Goal: Task Accomplishment & Management: Use online tool/utility

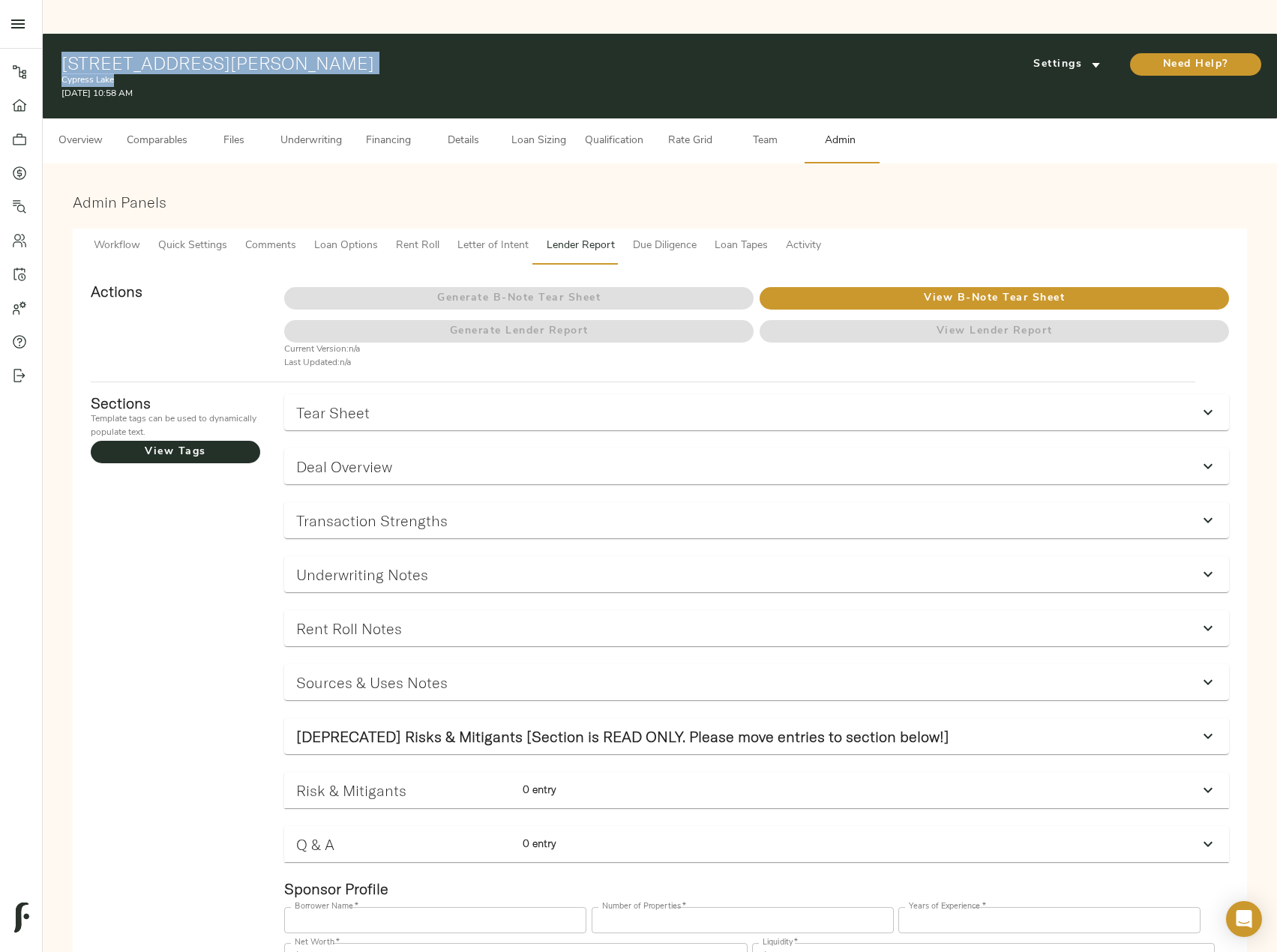
drag, startPoint x: 64, startPoint y: 27, endPoint x: 381, endPoint y: 40, distance: 317.3
click at [381, 52] on div "555 Butterfield Rd, Houston, TX 77090 Cypress Lake September 22, 2025 10:58 AM" at bounding box center [461, 76] width 798 height 48
copy div "555 Butterfield Rd, Houston, TX 77090 Cypress Lake"
click at [463, 132] on span "Details" at bounding box center [462, 141] width 57 height 19
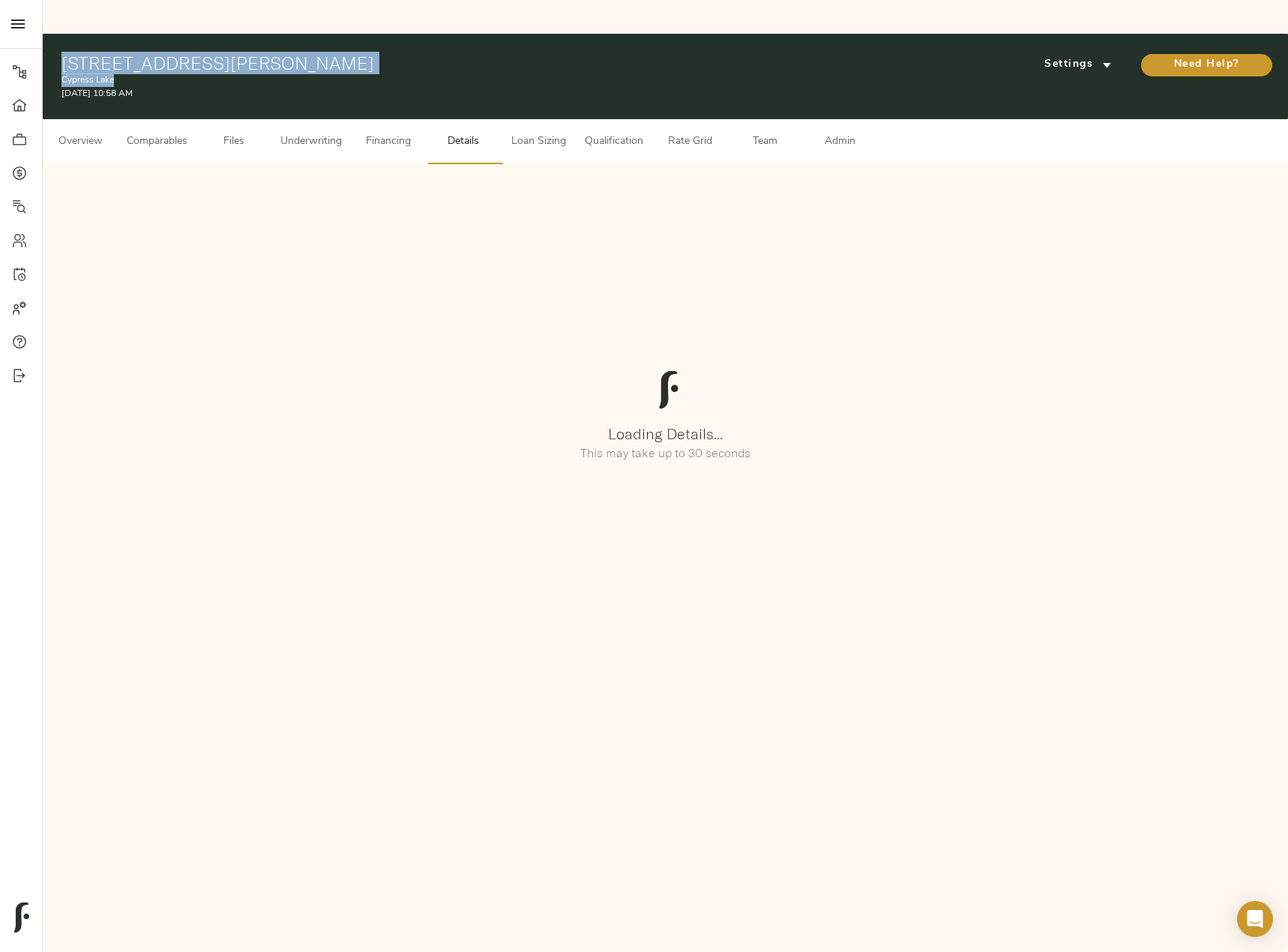
click at [119, 73] on p "Cypress Lake" at bounding box center [464, 80] width 805 height 13
drag, startPoint x: 117, startPoint y: 50, endPoint x: 57, endPoint y: 51, distance: 60.0
click at [57, 51] on div "555 Butterfield Rd, Houston, TX 77090 Cypress Lake September 22, 2025 10:58 AM …" at bounding box center [666, 76] width 1245 height 85
copy p "Cypress Lake"
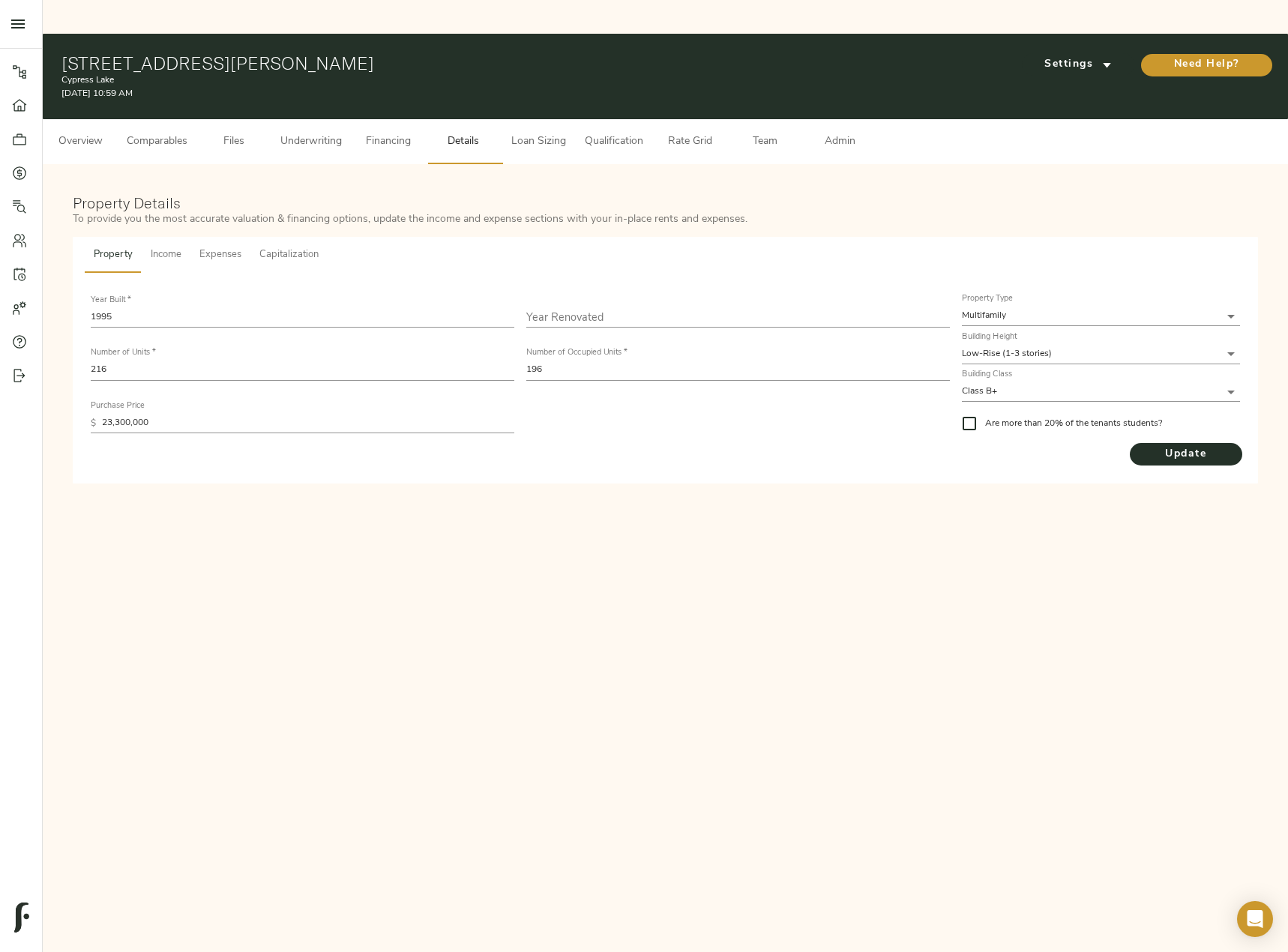
drag, startPoint x: 124, startPoint y: 333, endPoint x: 68, endPoint y: 333, distance: 56.0
click at [68, 333] on div "Property Details To provide you the most accurate valuation & financing options…" at bounding box center [666, 338] width 1215 height 319
drag, startPoint x: 570, startPoint y: 332, endPoint x: 500, endPoint y: 326, distance: 70.3
click at [500, 327] on div "Year Built   * 1995 Year Renovated Number of Units   * 216 Number of Occupied U…" at bounding box center [520, 364] width 871 height 159
click at [165, 237] on button "Income" at bounding box center [166, 255] width 49 height 36
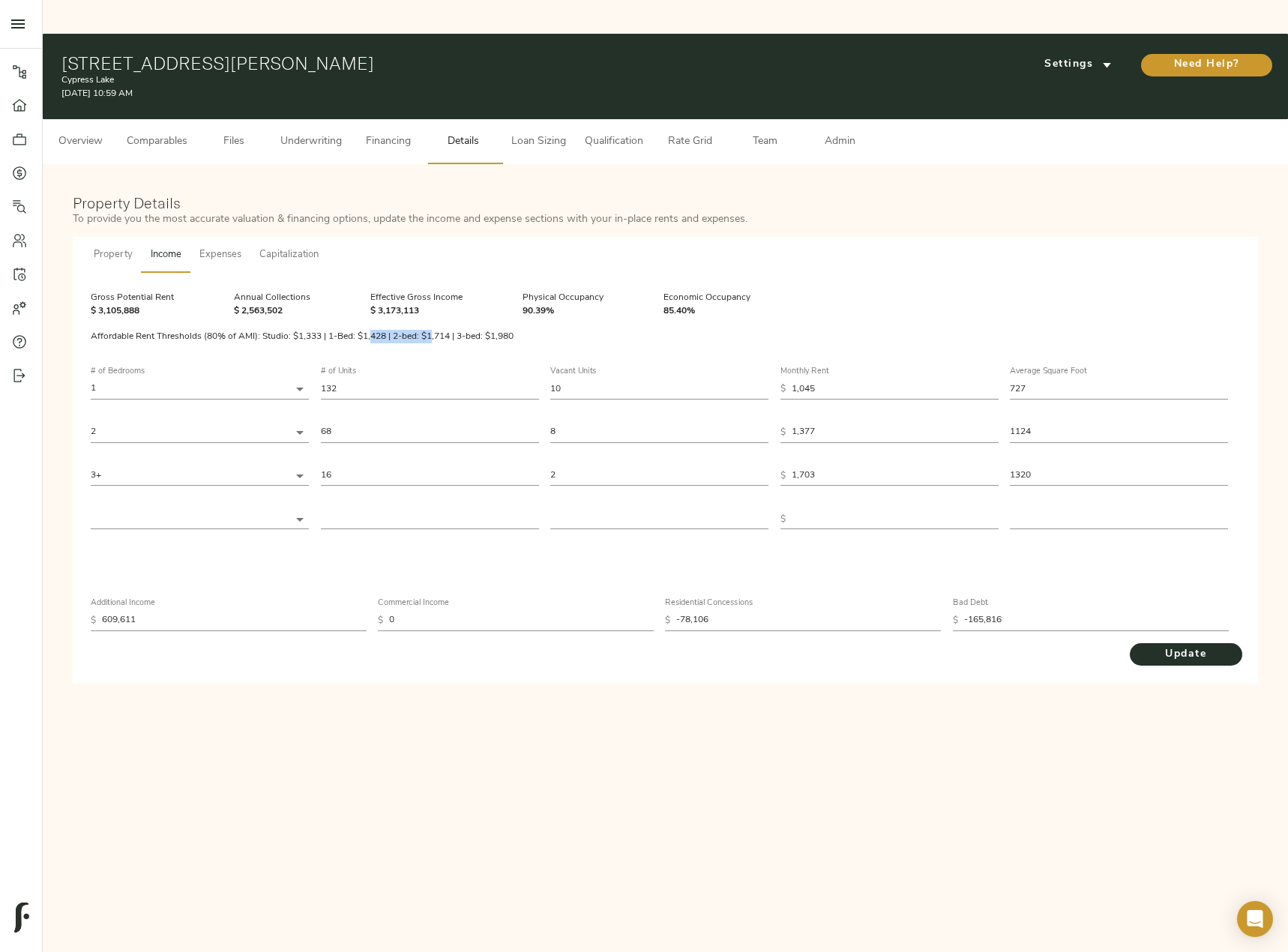
drag, startPoint x: 431, startPoint y: 276, endPoint x: 371, endPoint y: 276, distance: 60.0
click at [371, 300] on div "Affordable Rent Thresholds (80% of AMI): Studio: $1,333 | 1-Bed: $1,428 | 2-bed…" at bounding box center [302, 336] width 483 height 73
click at [382, 300] on div "Affordable Rent Thresholds (80% of AMI): Studio: $1,333 | 1-Bed: $1,428 | 2-bed…" at bounding box center [302, 336] width 483 height 73
drag, startPoint x: 360, startPoint y: 258, endPoint x: 368, endPoint y: 261, distance: 8.5
click at [365, 261] on div "Effective Gross Income $ 3,173,113" at bounding box center [416, 304] width 153 height 87
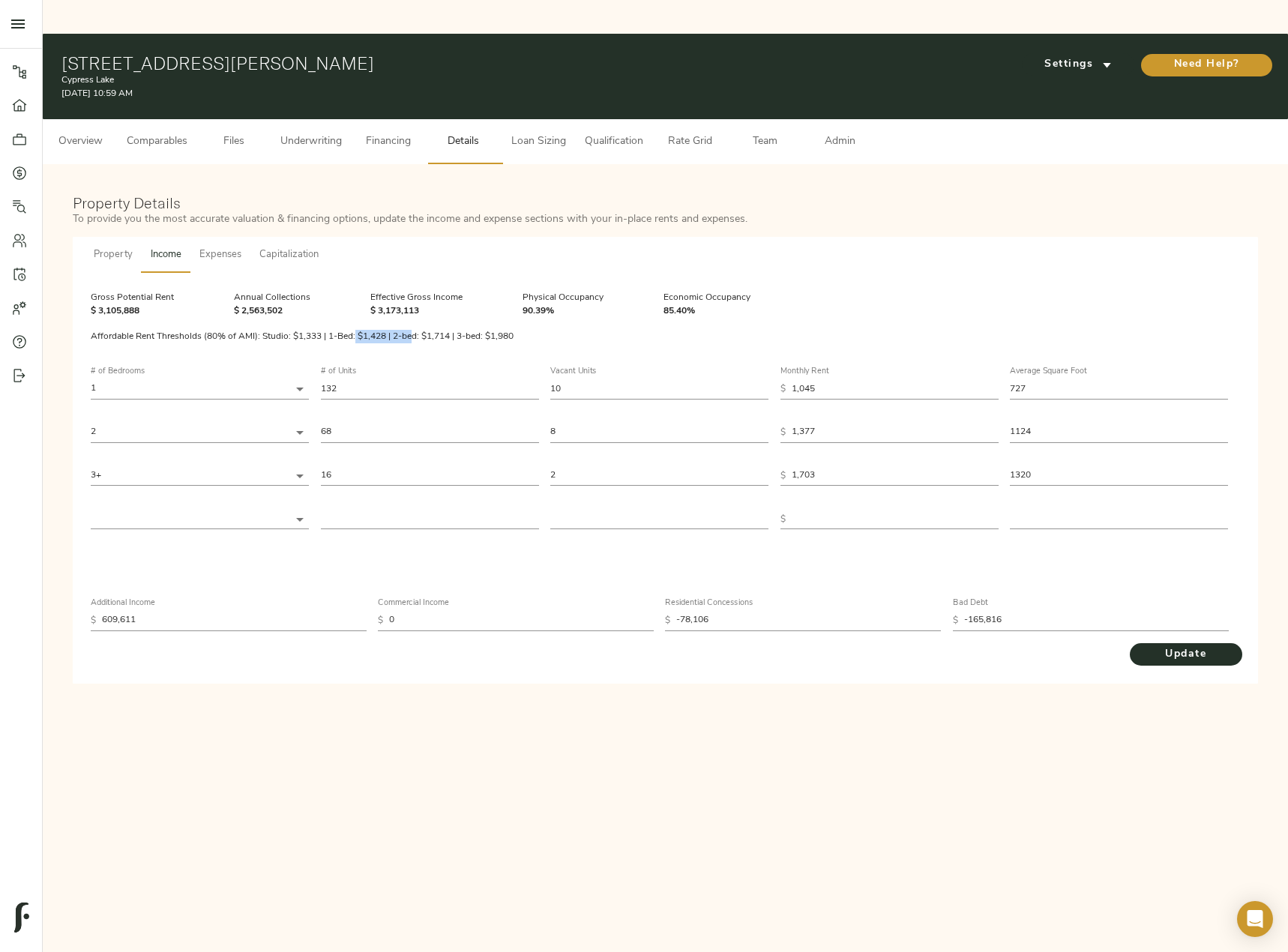
drag, startPoint x: 414, startPoint y: 270, endPoint x: 356, endPoint y: 270, distance: 58.0
click at [356, 300] on div "Affordable Rent Thresholds (80% of AMI): Studio: $1,333 | 1-Bed: $1,428 | 2-bed…" at bounding box center [302, 336] width 483 height 73
click at [399, 234] on div "Property Income Expenses Capitalization Gross Potential Rent $ 3,105,888 Annual…" at bounding box center [665, 461] width 1191 height 453
drag, startPoint x: 417, startPoint y: 281, endPoint x: 367, endPoint y: 281, distance: 50.0
click at [367, 300] on div "Affordable Rent Thresholds (80% of AMI): Studio: $1,333 | 1-Bed: $1,428 | 2-bed…" at bounding box center [302, 336] width 483 height 73
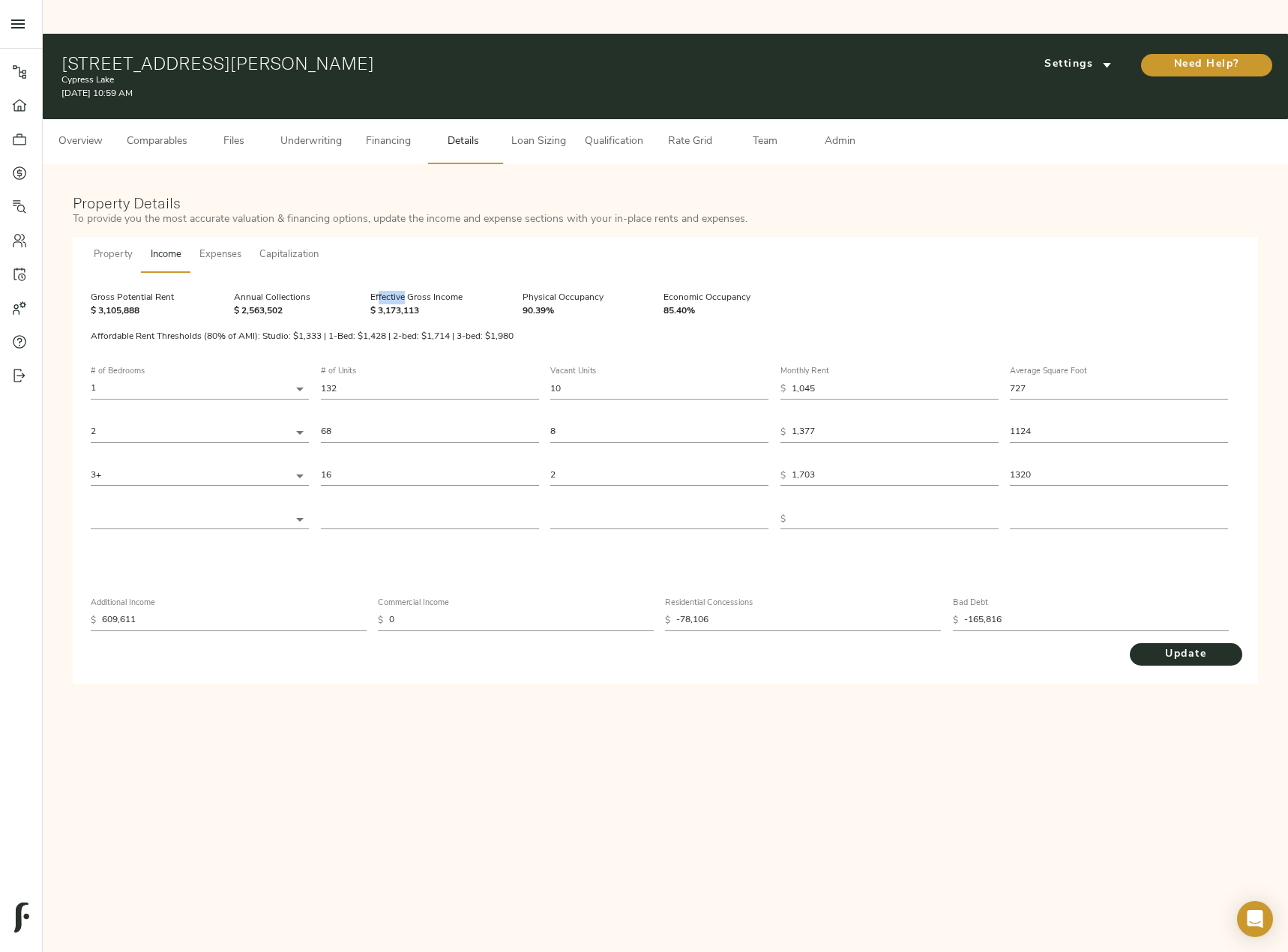
drag, startPoint x: 375, startPoint y: 250, endPoint x: 397, endPoint y: 269, distance: 29.1
click at [402, 263] on div "Effective Gross Income $ 3,173,113" at bounding box center [416, 304] width 153 height 87
drag, startPoint x: 416, startPoint y: 279, endPoint x: 379, endPoint y: 279, distance: 37.0
click at [379, 300] on div "Affordable Rent Thresholds (80% of AMI): Studio: $1,333 | 1-Bed: $1,428 | 2-bed…" at bounding box center [302, 336] width 483 height 73
click at [456, 300] on div "Affordable Rent Thresholds (80% of AMI): Studio: $1,333 | 1-Bed: $1,428 | 2-bed…" at bounding box center [302, 336] width 483 height 73
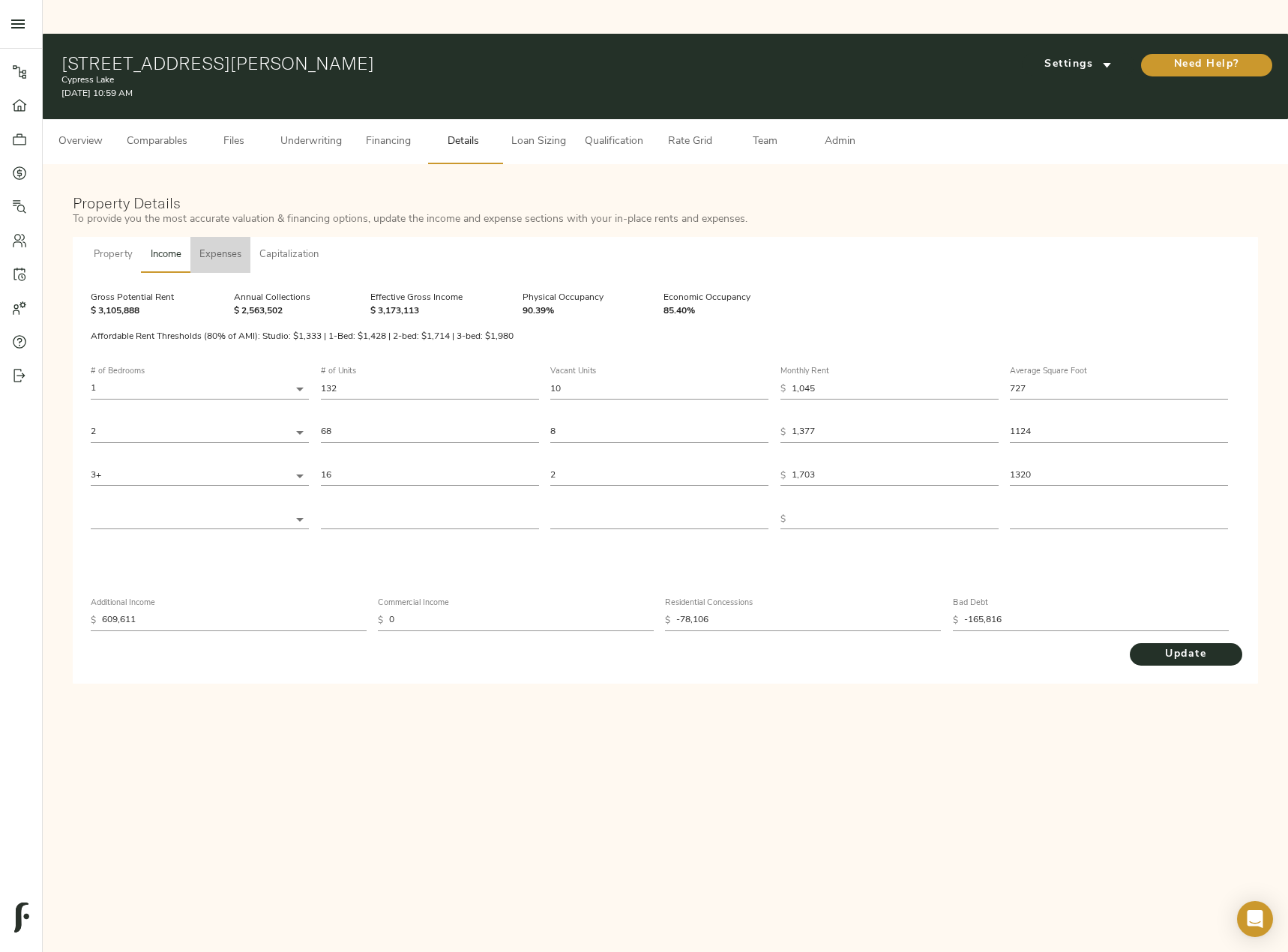
click at [248, 237] on button "Expenses" at bounding box center [220, 255] width 60 height 36
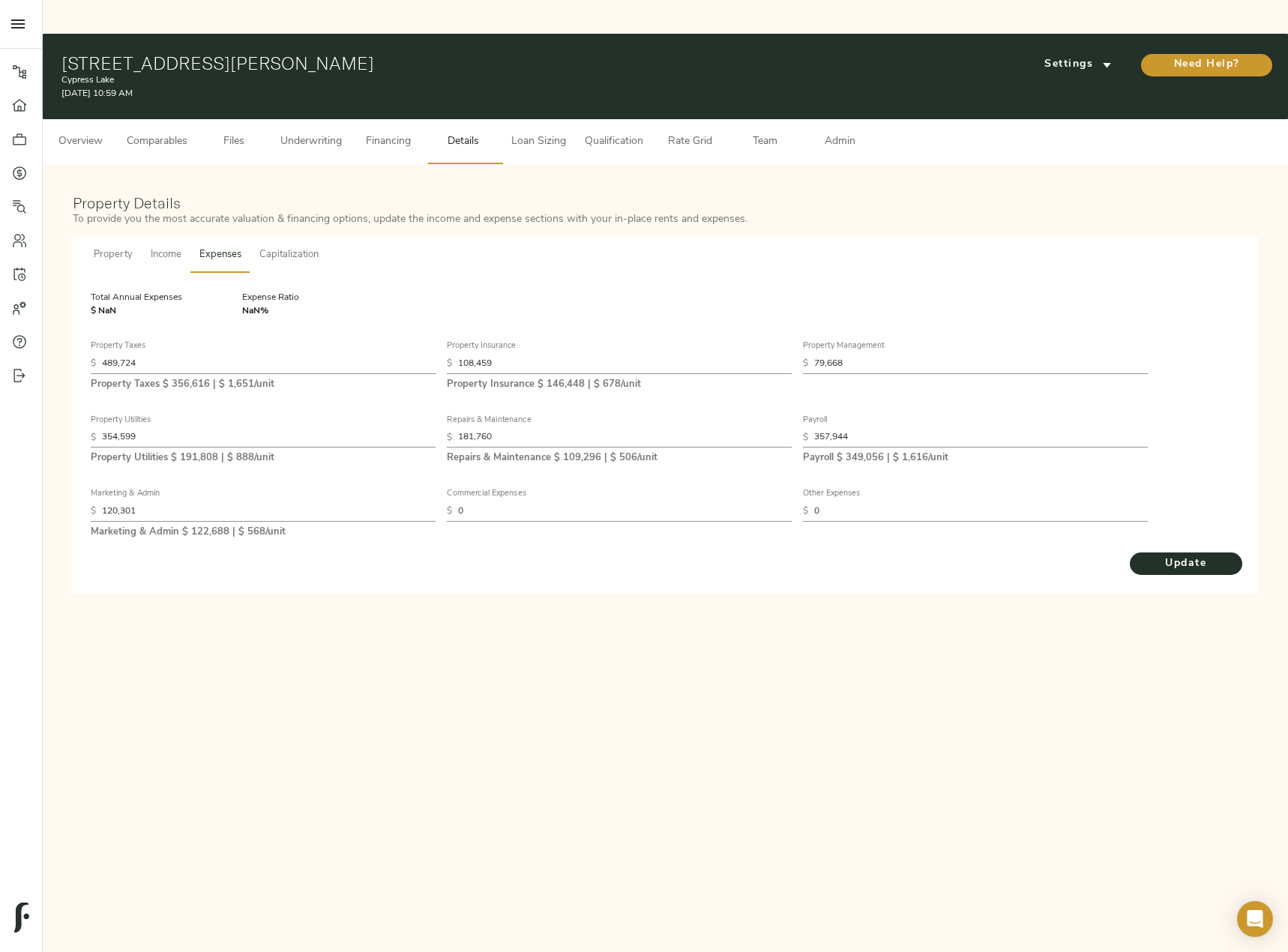
click at [319, 133] on span "Underwriting" at bounding box center [311, 142] width 62 height 19
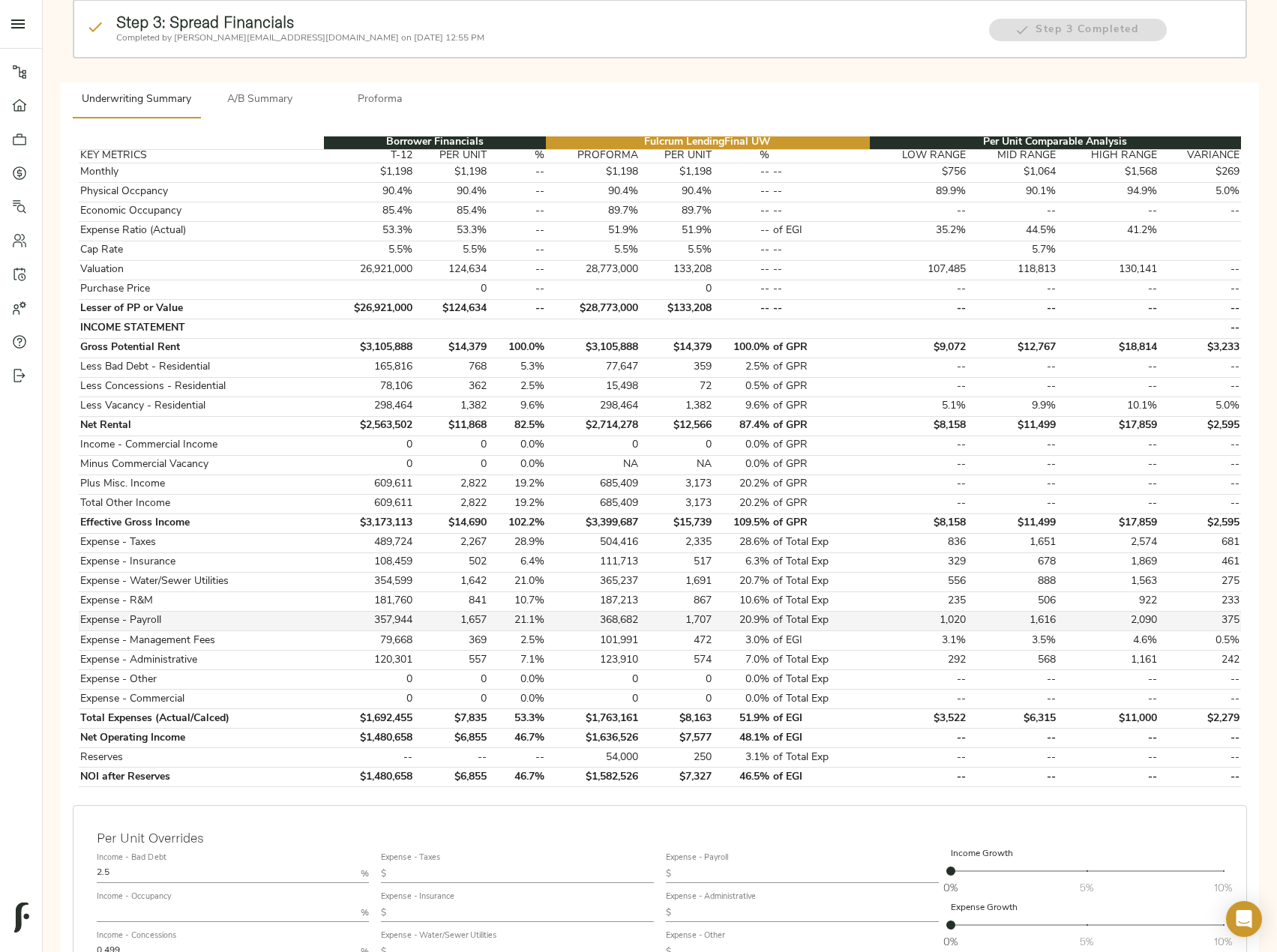
scroll to position [225, 0]
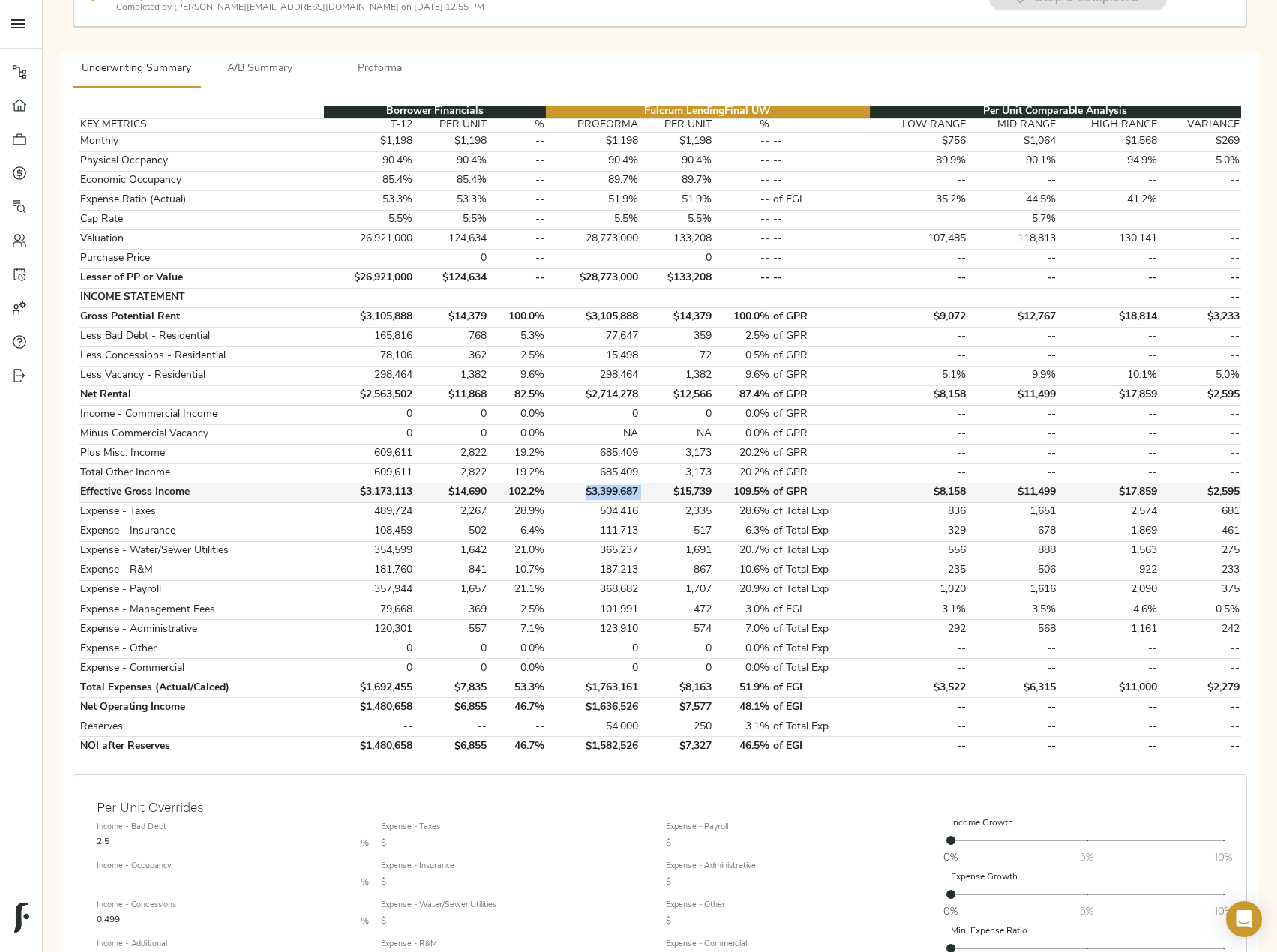
drag, startPoint x: 650, startPoint y: 456, endPoint x: 582, endPoint y: 457, distance: 68.0
click at [582, 483] on tr "Effective Gross Income $3,173,113 $14,690 102.2% $3,399,687 $15,739 109.5% of G…" at bounding box center [659, 492] width 1162 height 20
copy td "$3,399,687"
drag, startPoint x: 646, startPoint y: 653, endPoint x: 565, endPoint y: 652, distance: 81.0
click at [565, 679] on tr "Total Expenses (Actual/Calced) $1,692,455 $7,835 53.3% $1,763,161 $8,163 51.9% …" at bounding box center [659, 688] width 1162 height 20
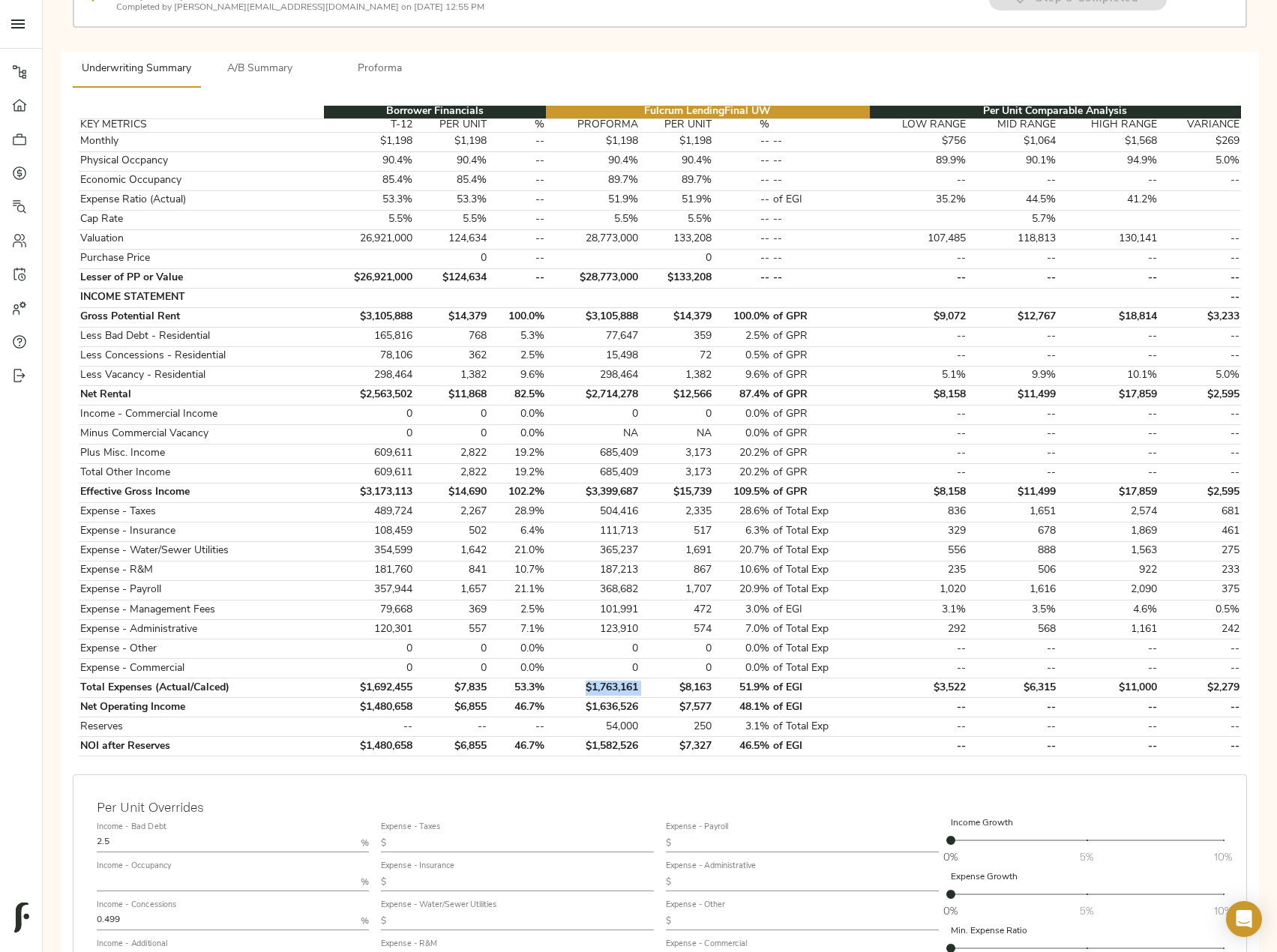
copy td "$1,763,161"
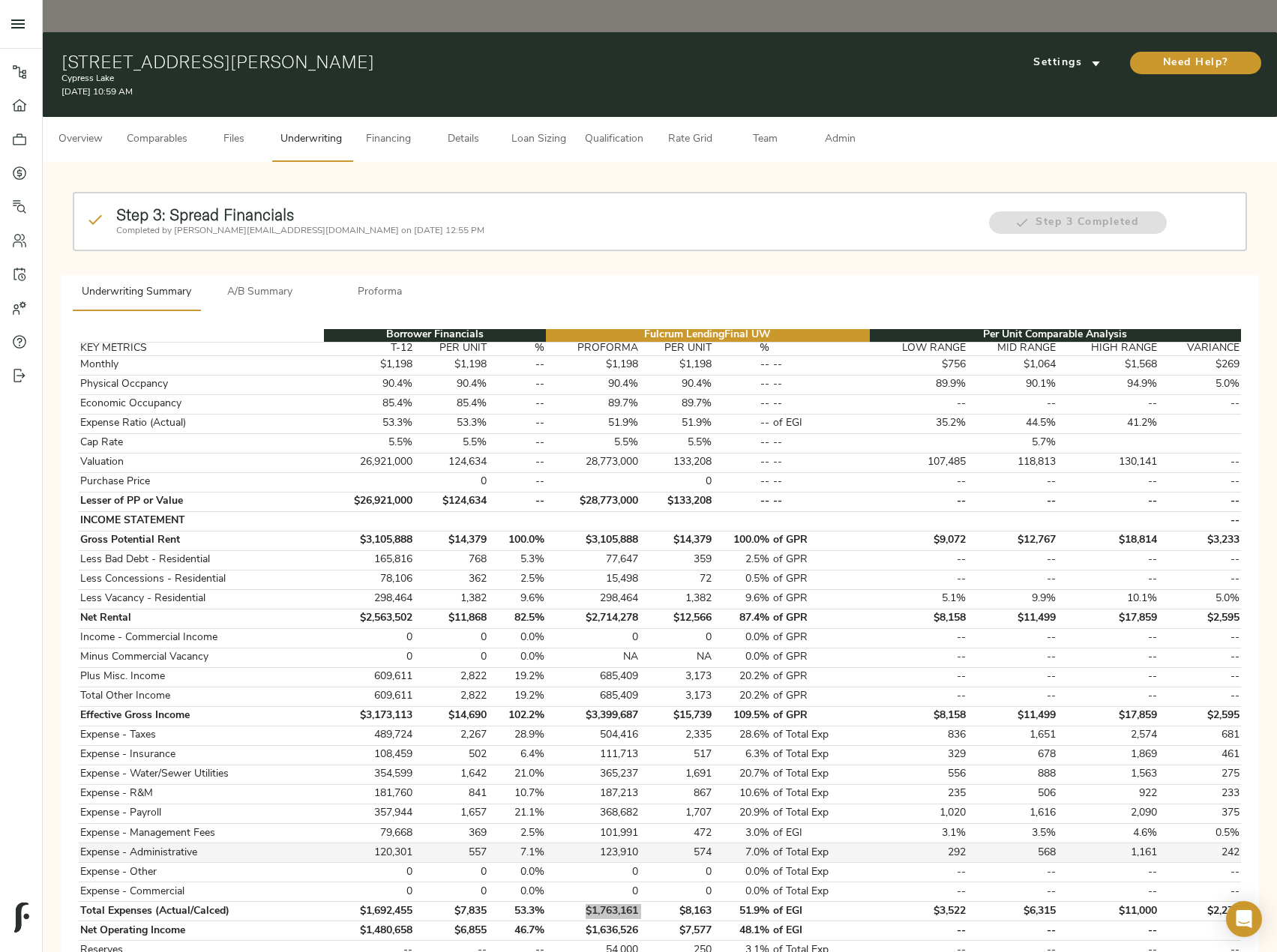
scroll to position [0, 0]
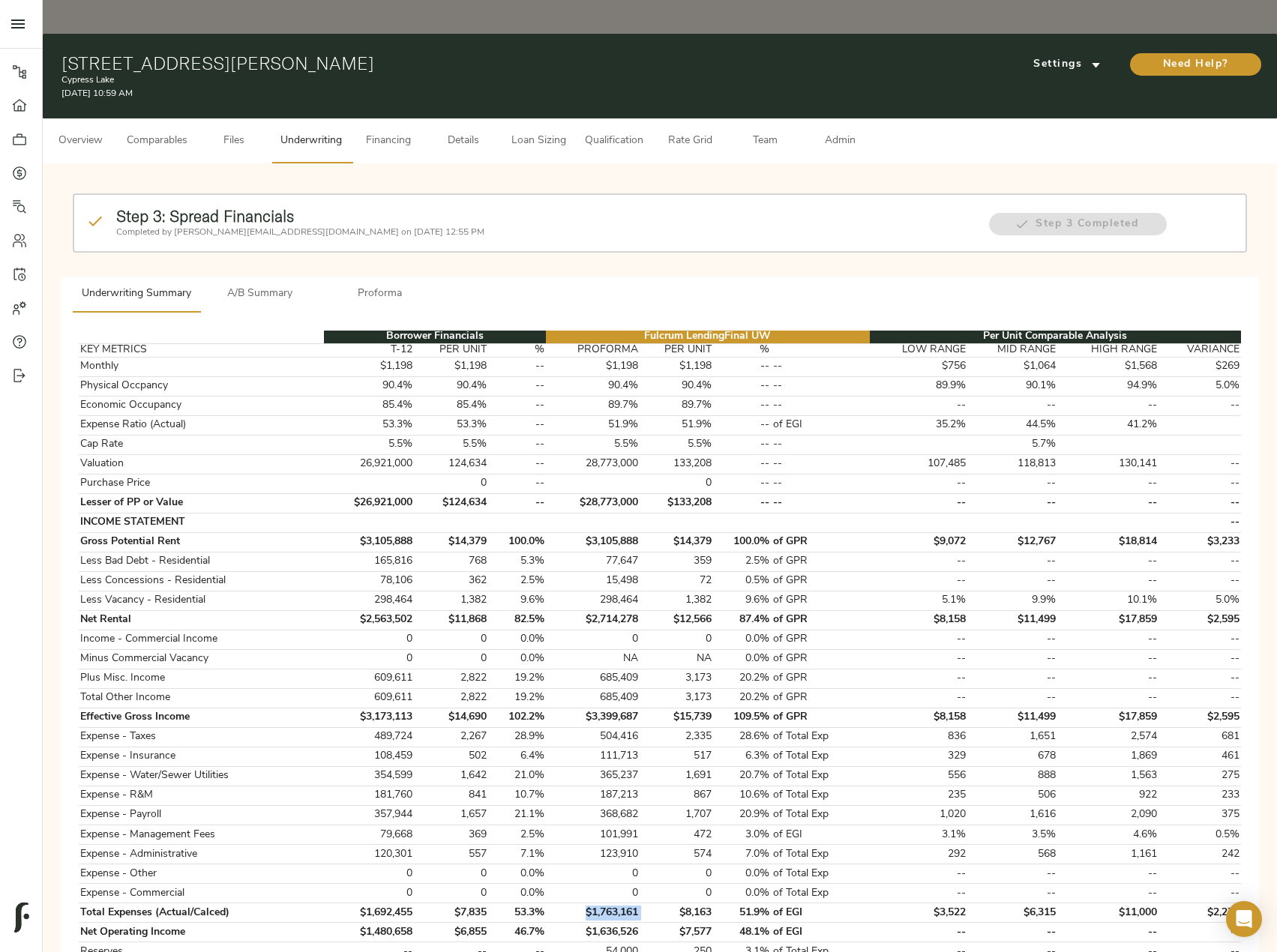
click at [456, 132] on span "Details" at bounding box center [462, 141] width 57 height 19
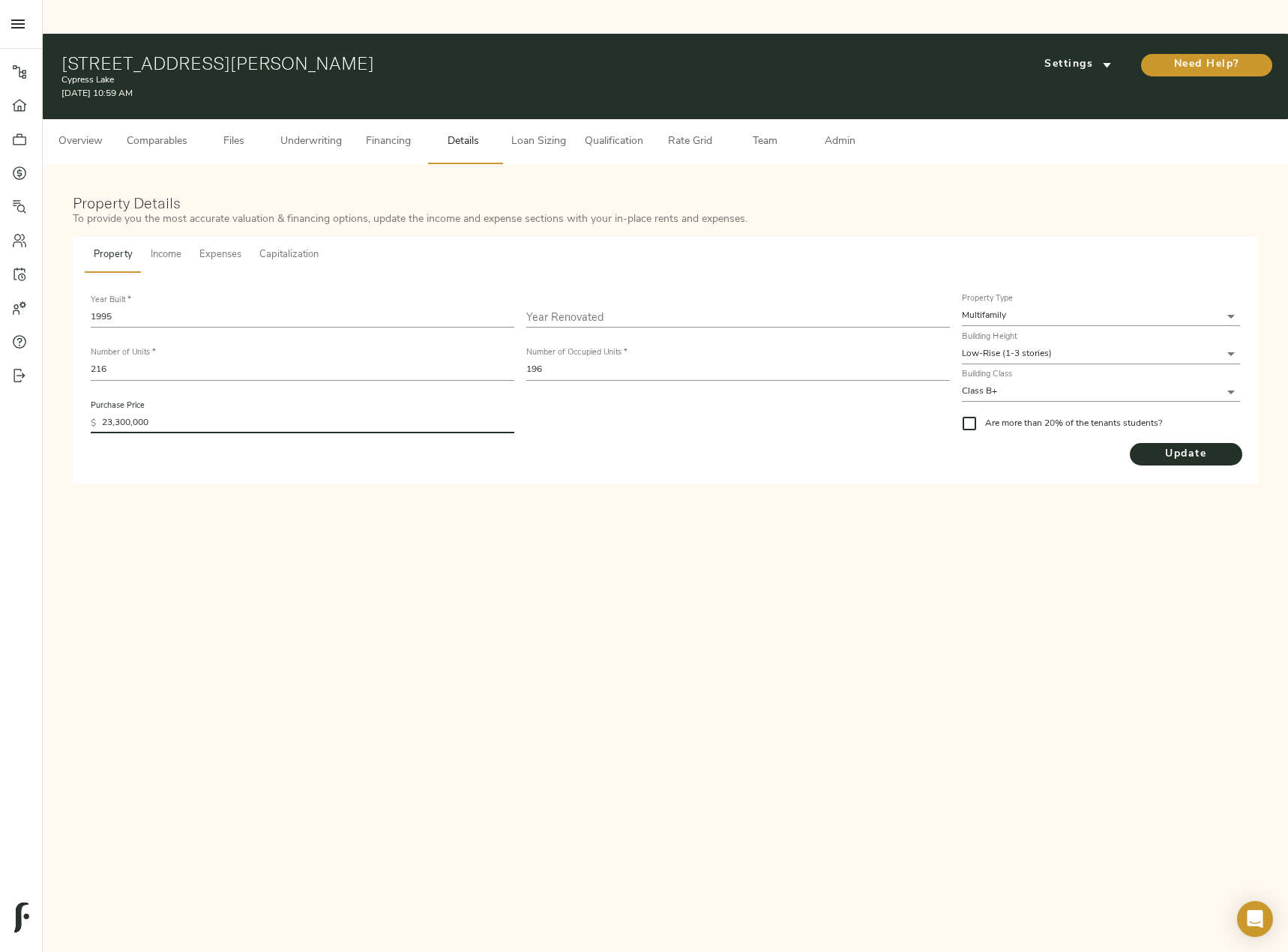
drag, startPoint x: 187, startPoint y: 390, endPoint x: 29, endPoint y: 363, distance: 160.3
click at [29, 363] on div "Pipeline Dashboard Portfolio Quotes Search Users Activity Account Help Sign Out…" at bounding box center [644, 273] width 1288 height 479
click at [466, 578] on div "Pipeline Dashboard Portfolio Quotes Search Users Activity Account Help Sign Out…" at bounding box center [644, 509] width 1288 height 952
click at [262, 237] on button "Capitalization" at bounding box center [288, 255] width 77 height 36
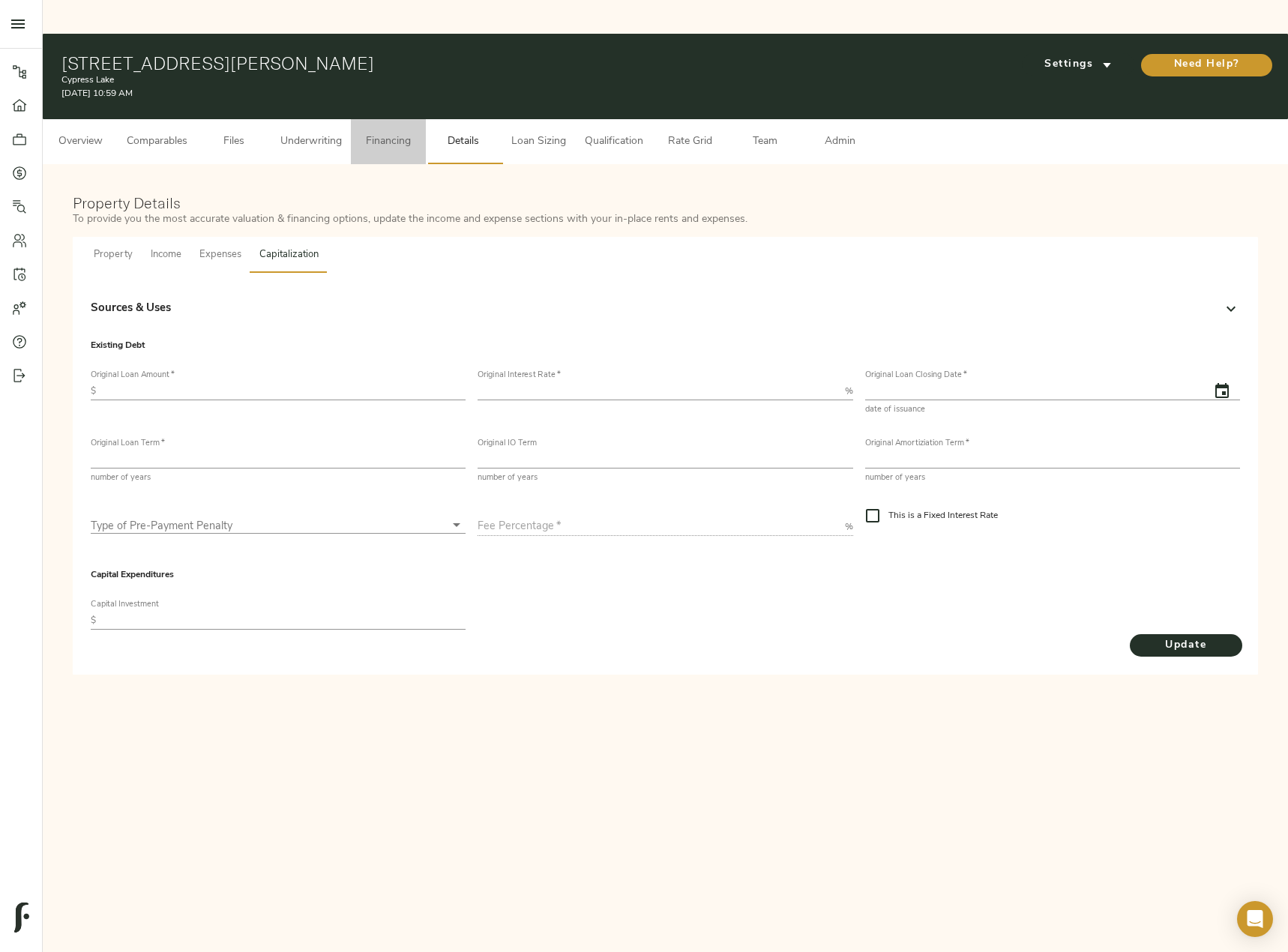
click at [389, 133] on span "Financing" at bounding box center [388, 142] width 57 height 19
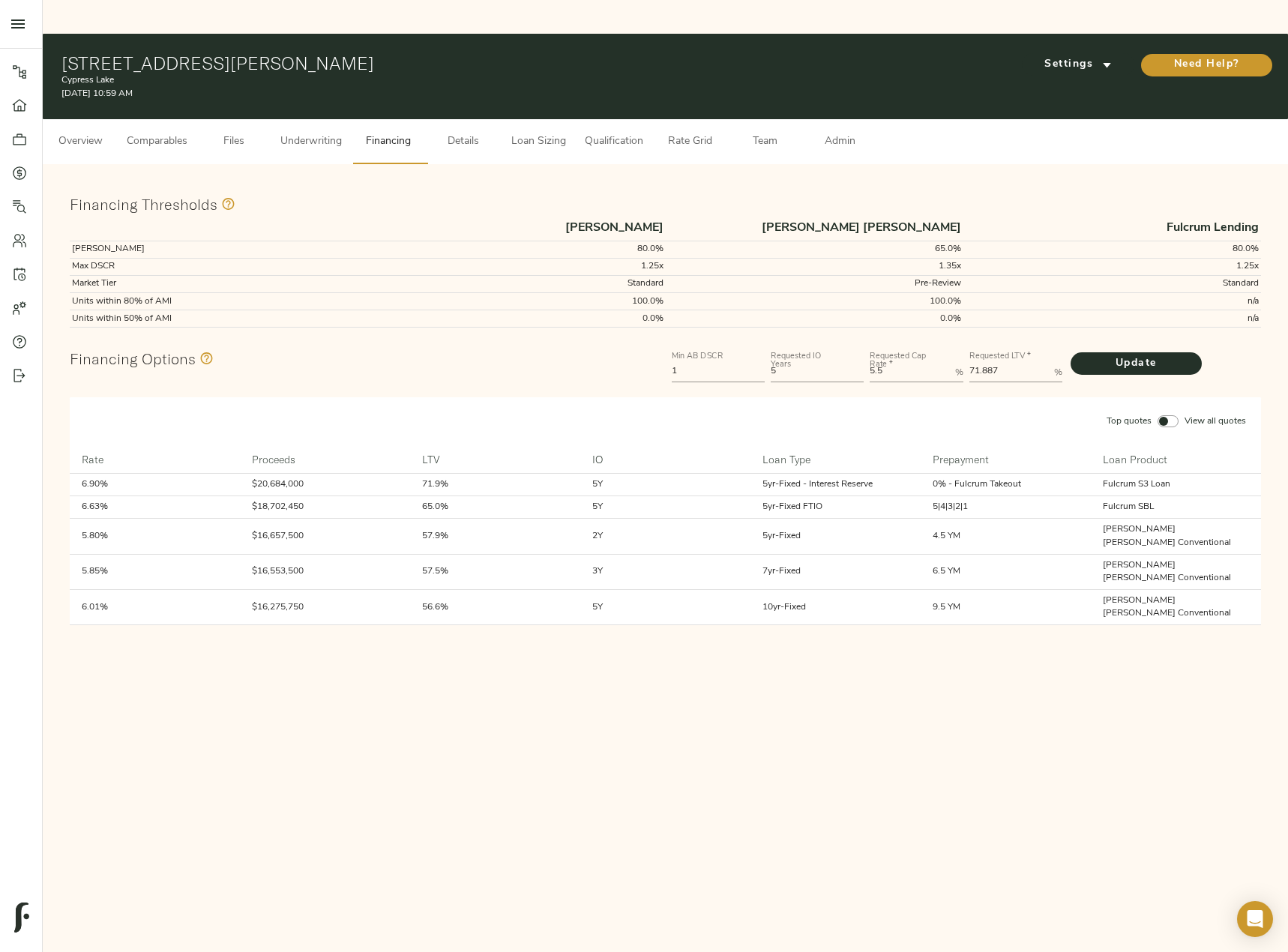
click at [554, 133] on span "Loan Sizing" at bounding box center [537, 142] width 57 height 19
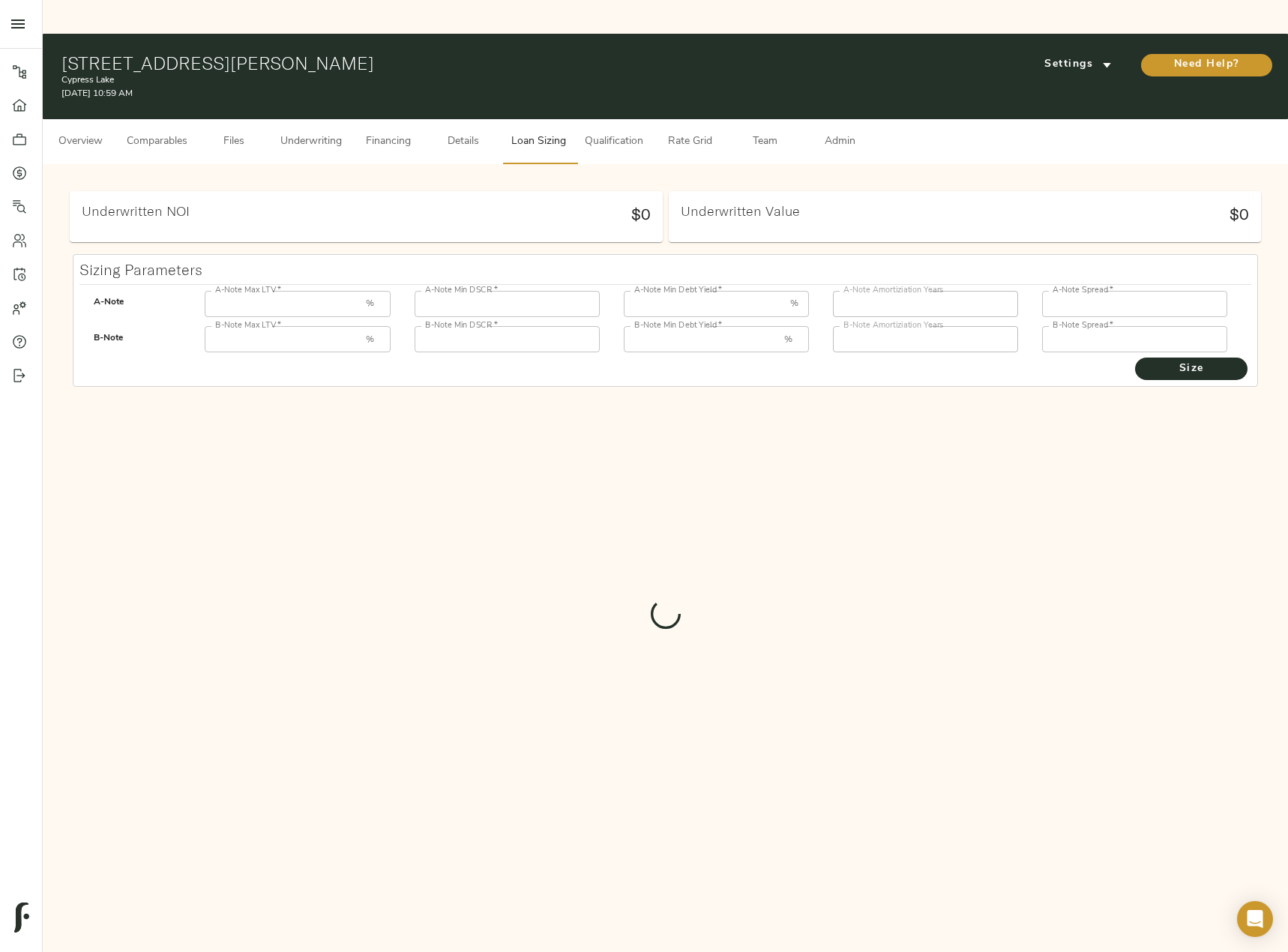
type input "55"
type input "1.25"
type input "12.00"
type input "30"
type input "250"
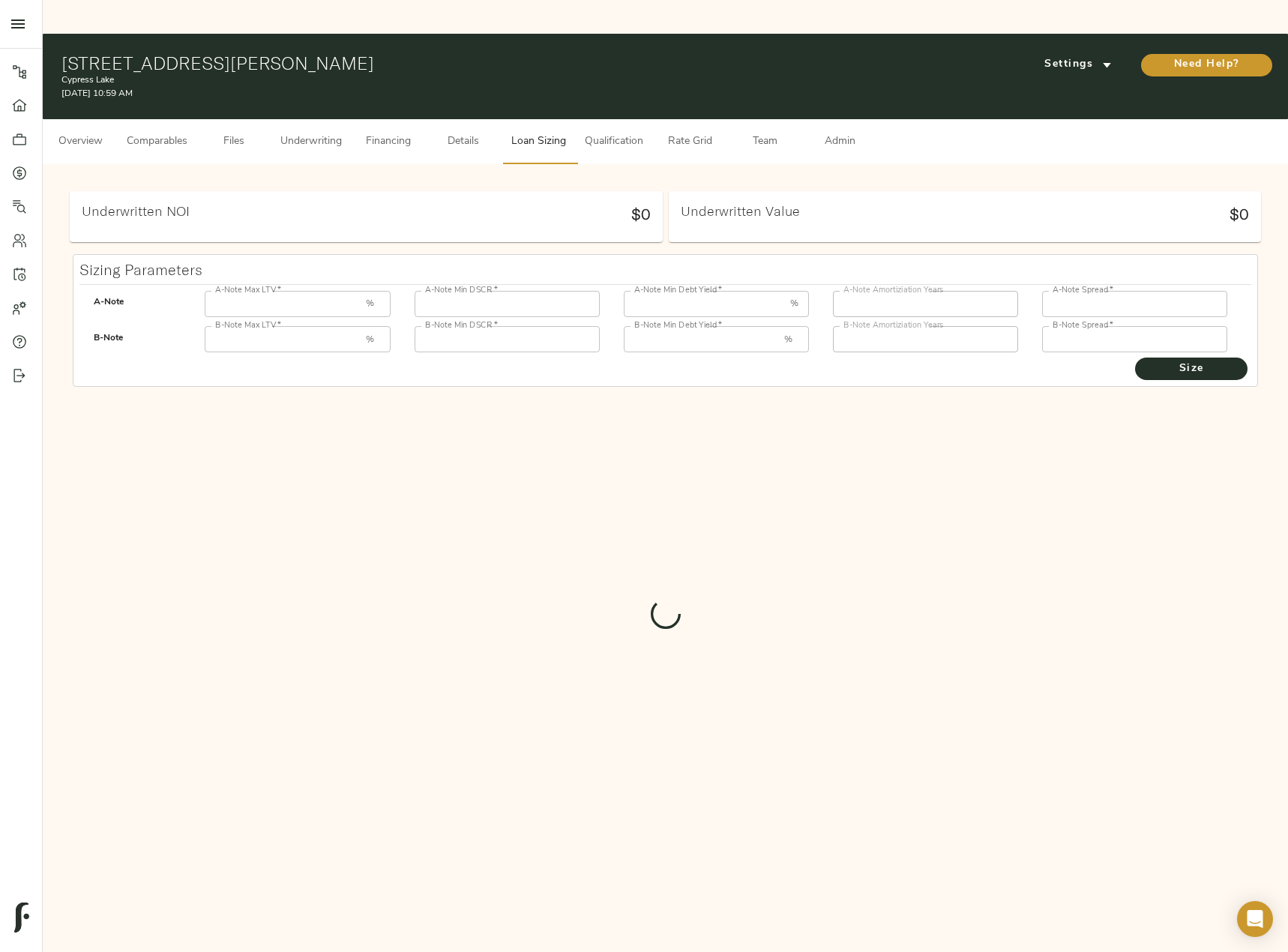
type input "85"
type input "1"
type input "8.00"
type input "30"
type input "1000"
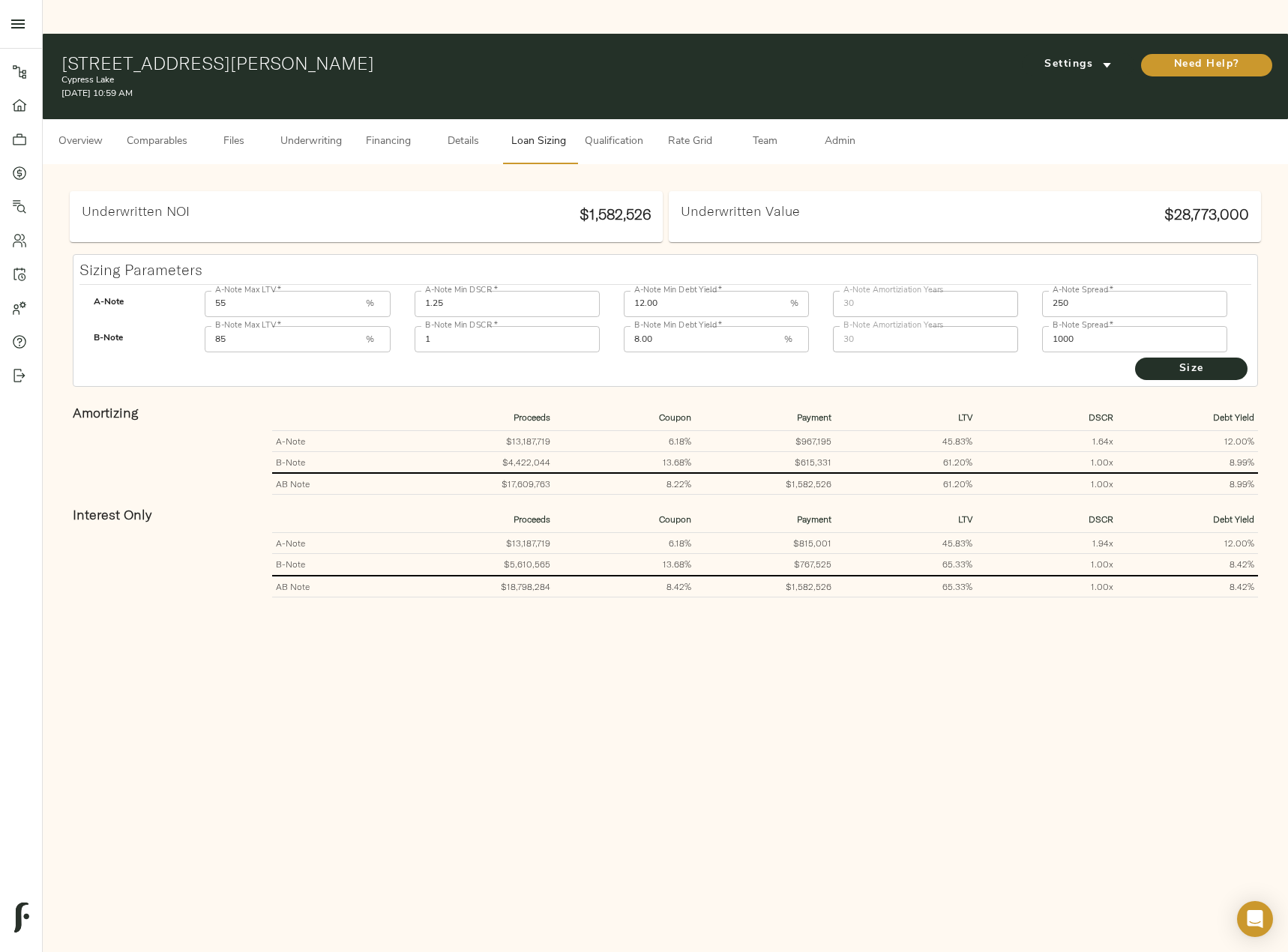
click at [461, 133] on span "Details" at bounding box center [462, 142] width 57 height 19
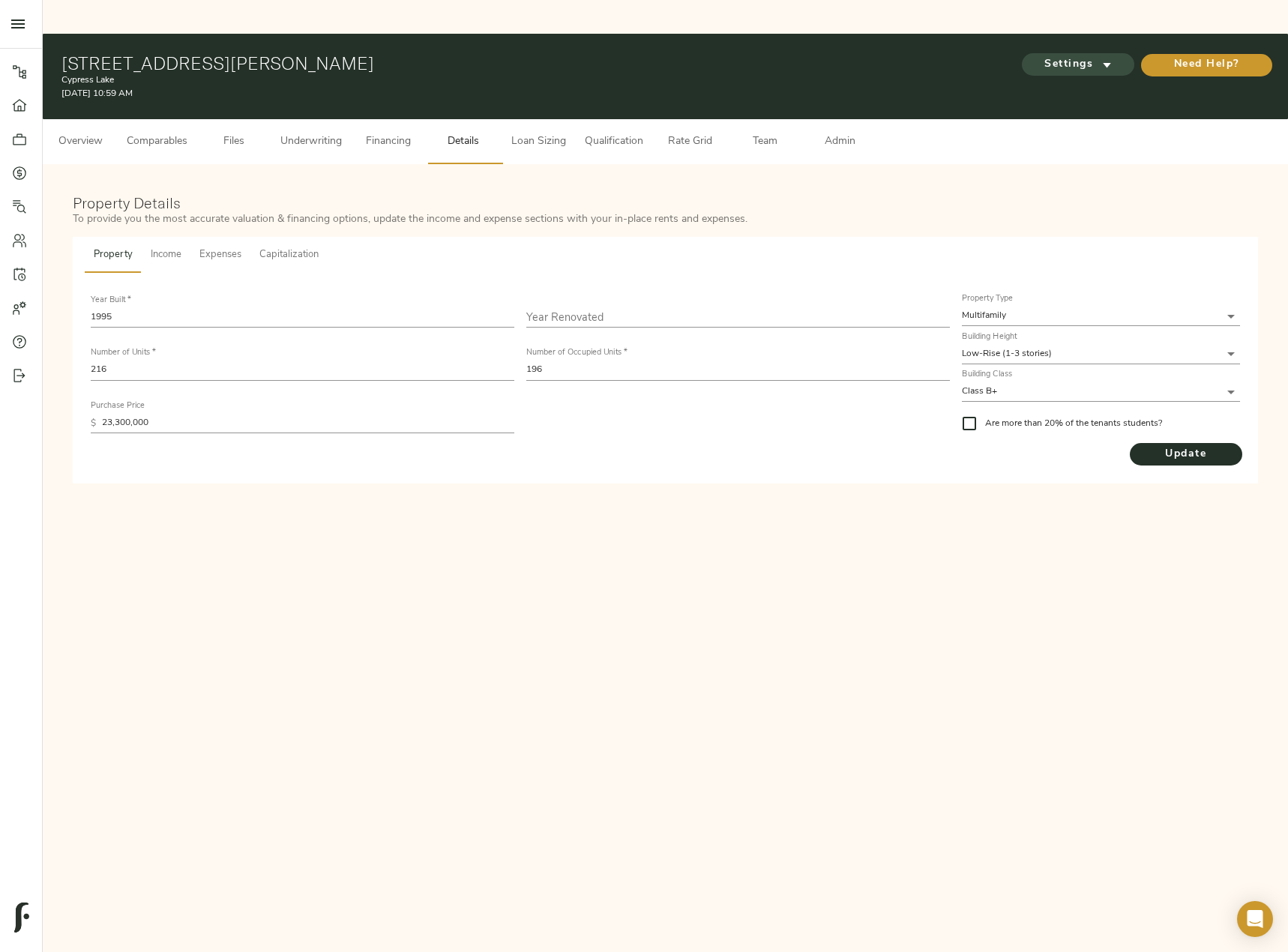
click at [1044, 55] on span "Settings" at bounding box center [1077, 65] width 82 height 19
click at [1044, 58] on div at bounding box center [1032, 63] width 30 height 16
click at [168, 110] on div at bounding box center [644, 476] width 1288 height 952
click at [168, 133] on span "Comparables" at bounding box center [156, 142] width 61 height 19
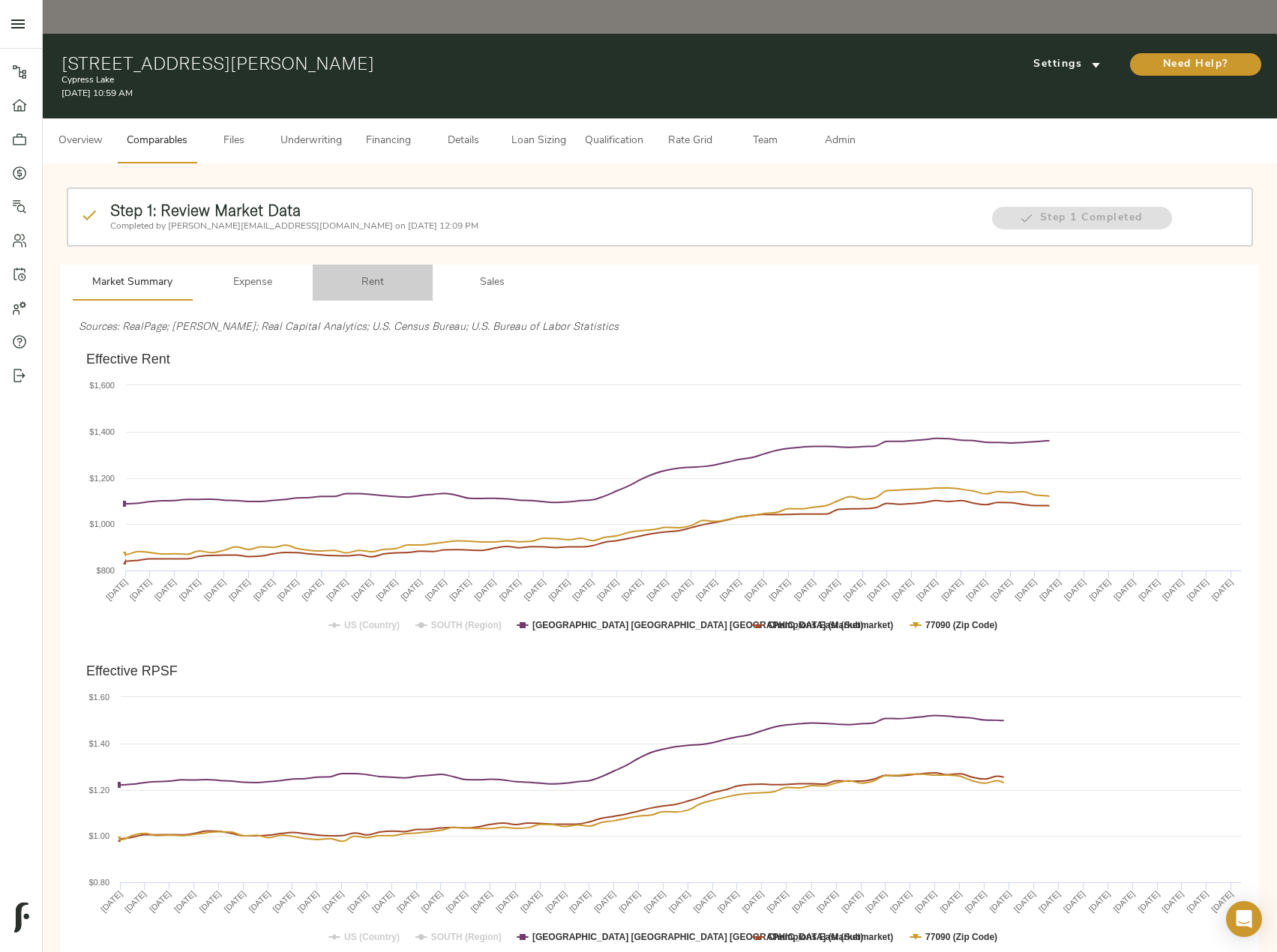
click at [397, 273] on span "Rent" at bounding box center [372, 283] width 102 height 19
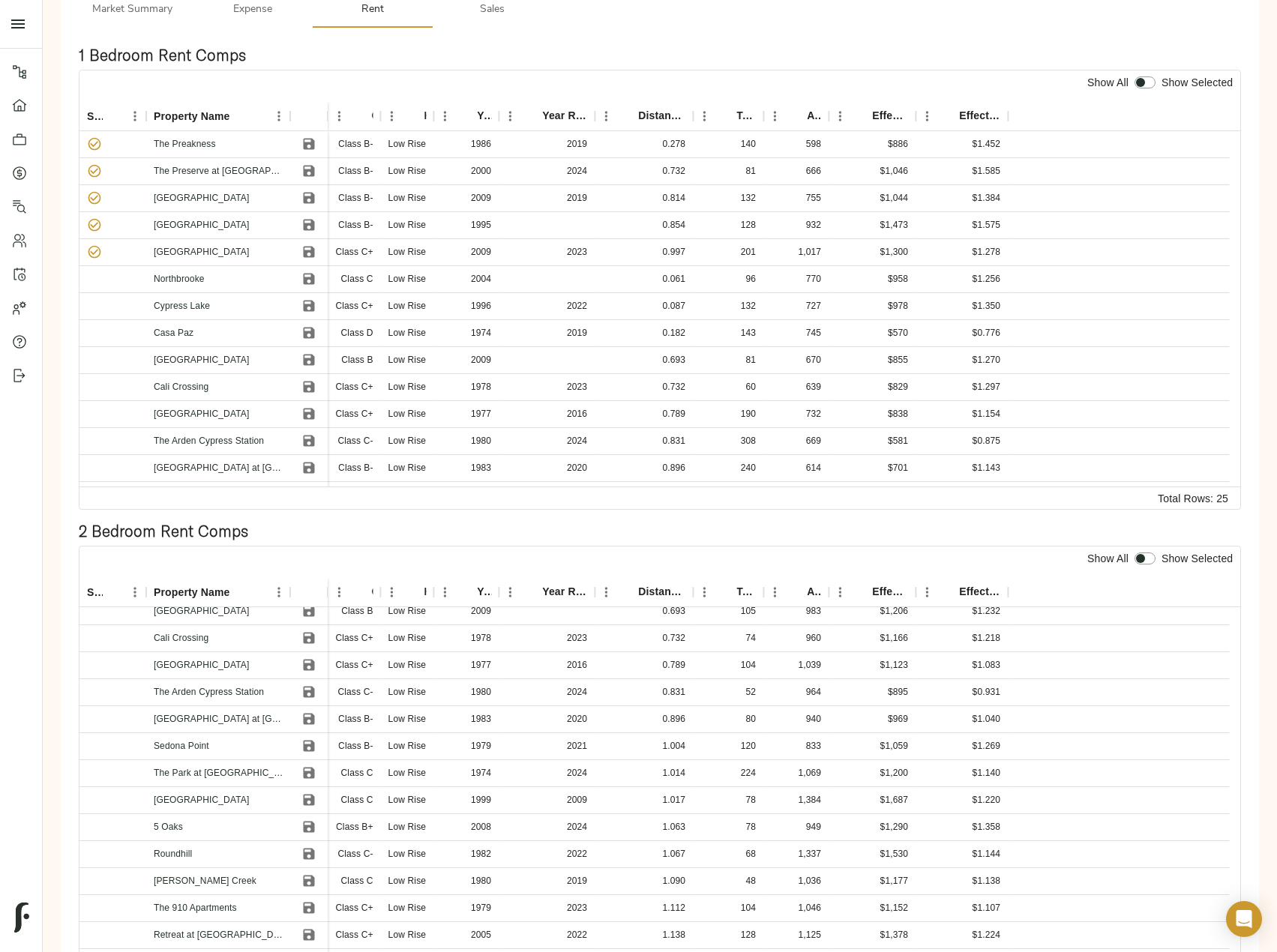
scroll to position [26, 0]
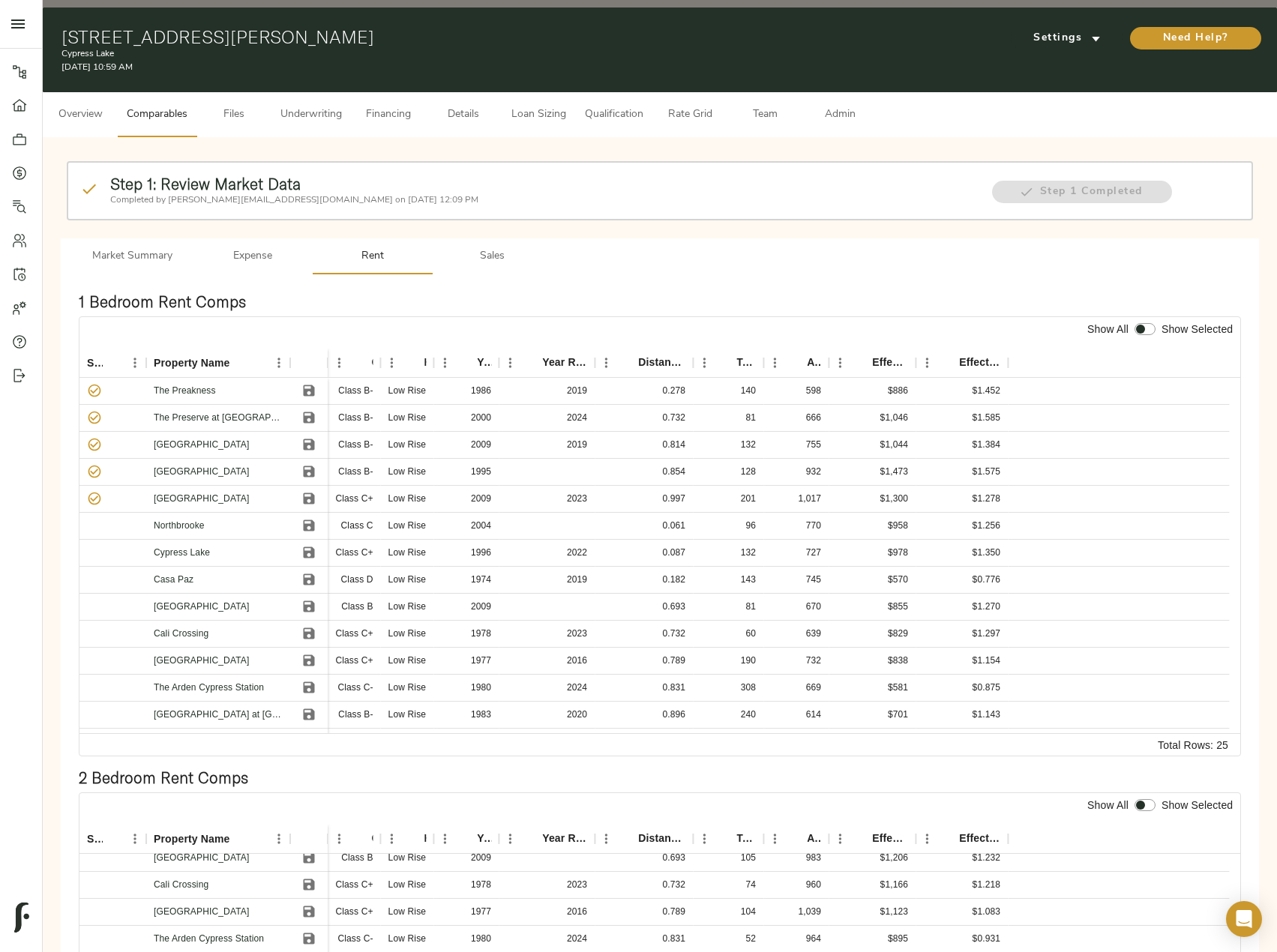
click at [503, 247] on span "Sales" at bounding box center [492, 256] width 102 height 19
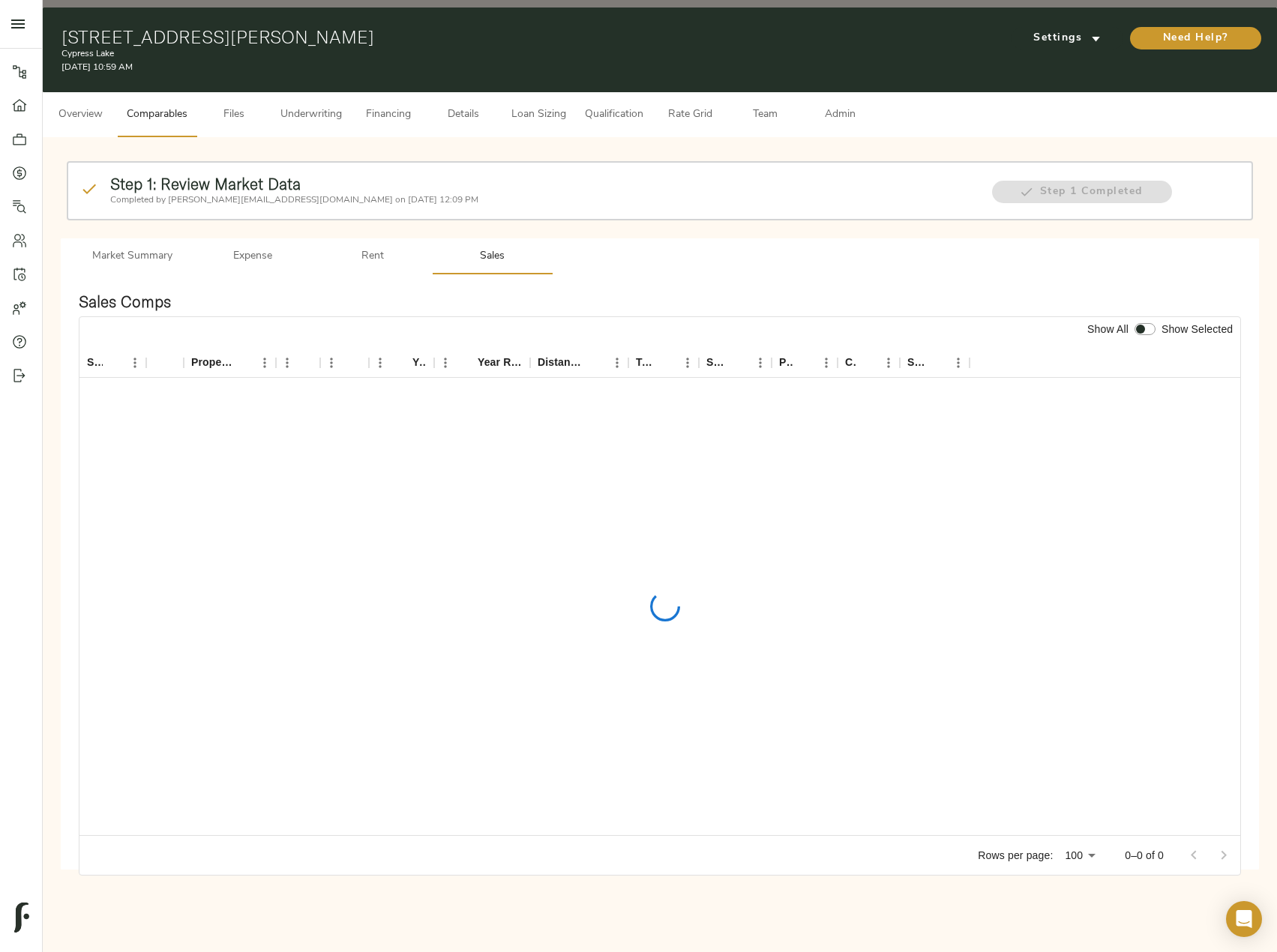
scroll to position [0, 0]
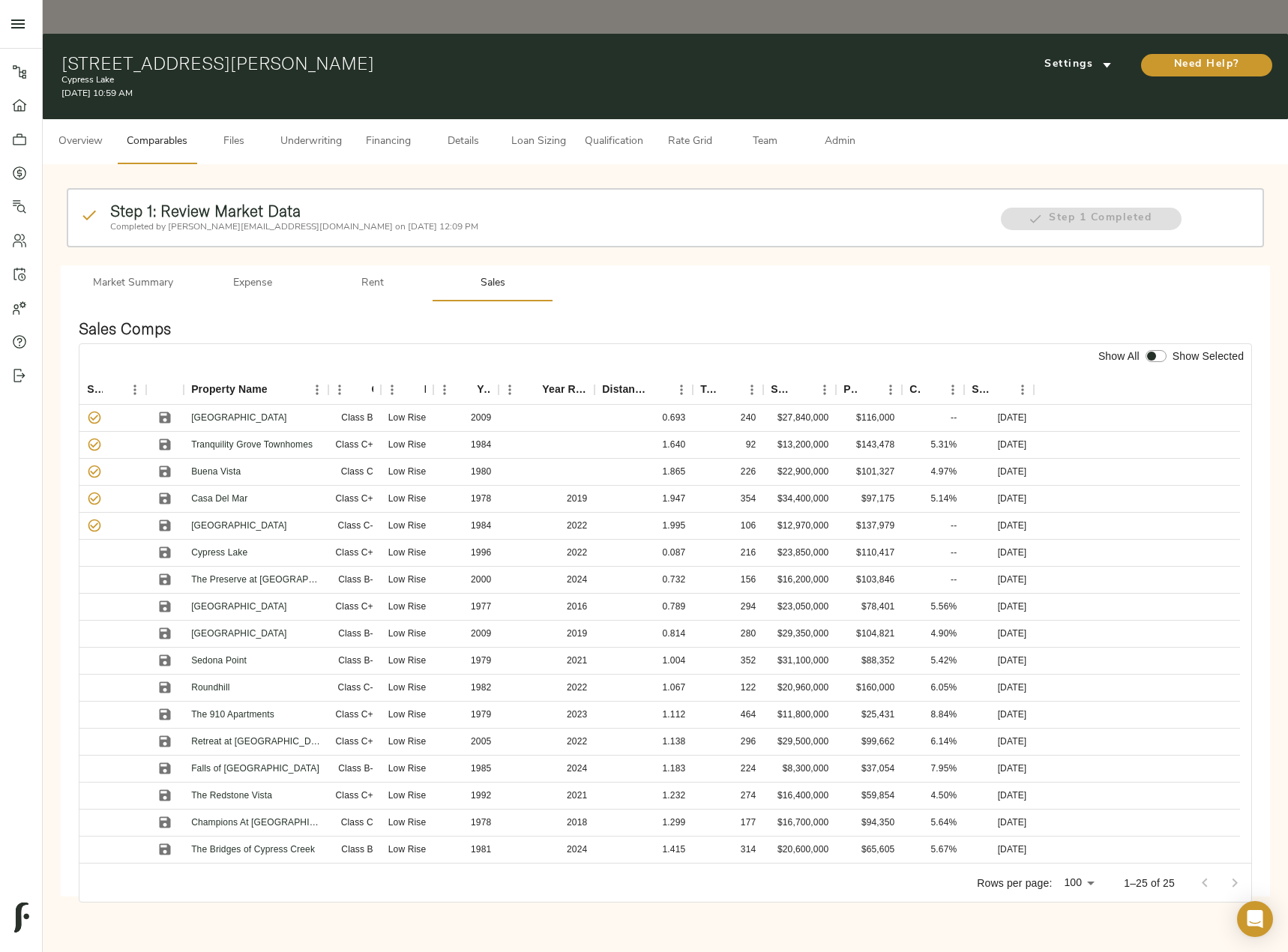
click at [308, 133] on span "Underwriting" at bounding box center [311, 142] width 62 height 19
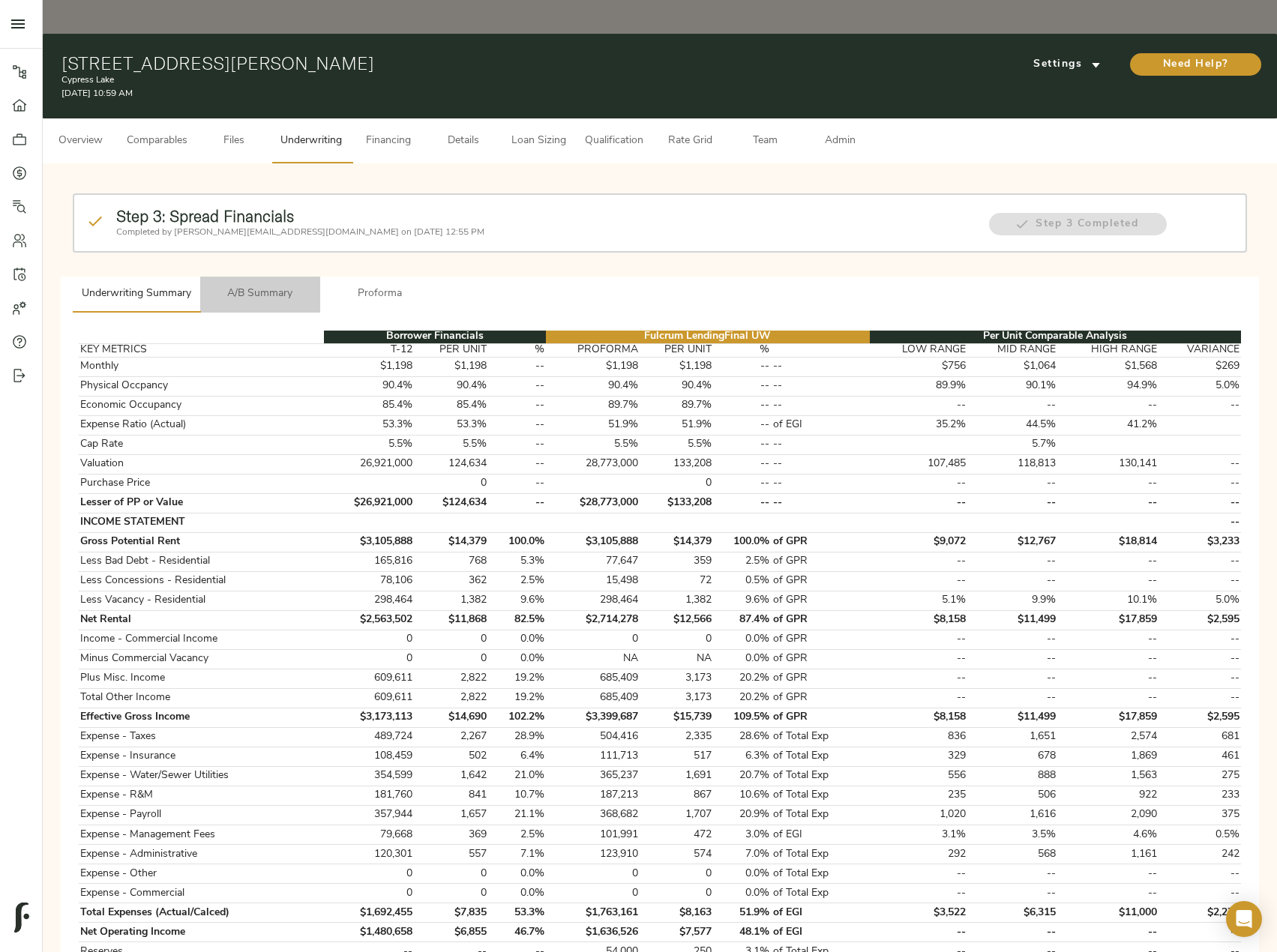
click at [260, 276] on button "A/B Summary" at bounding box center [260, 294] width 120 height 36
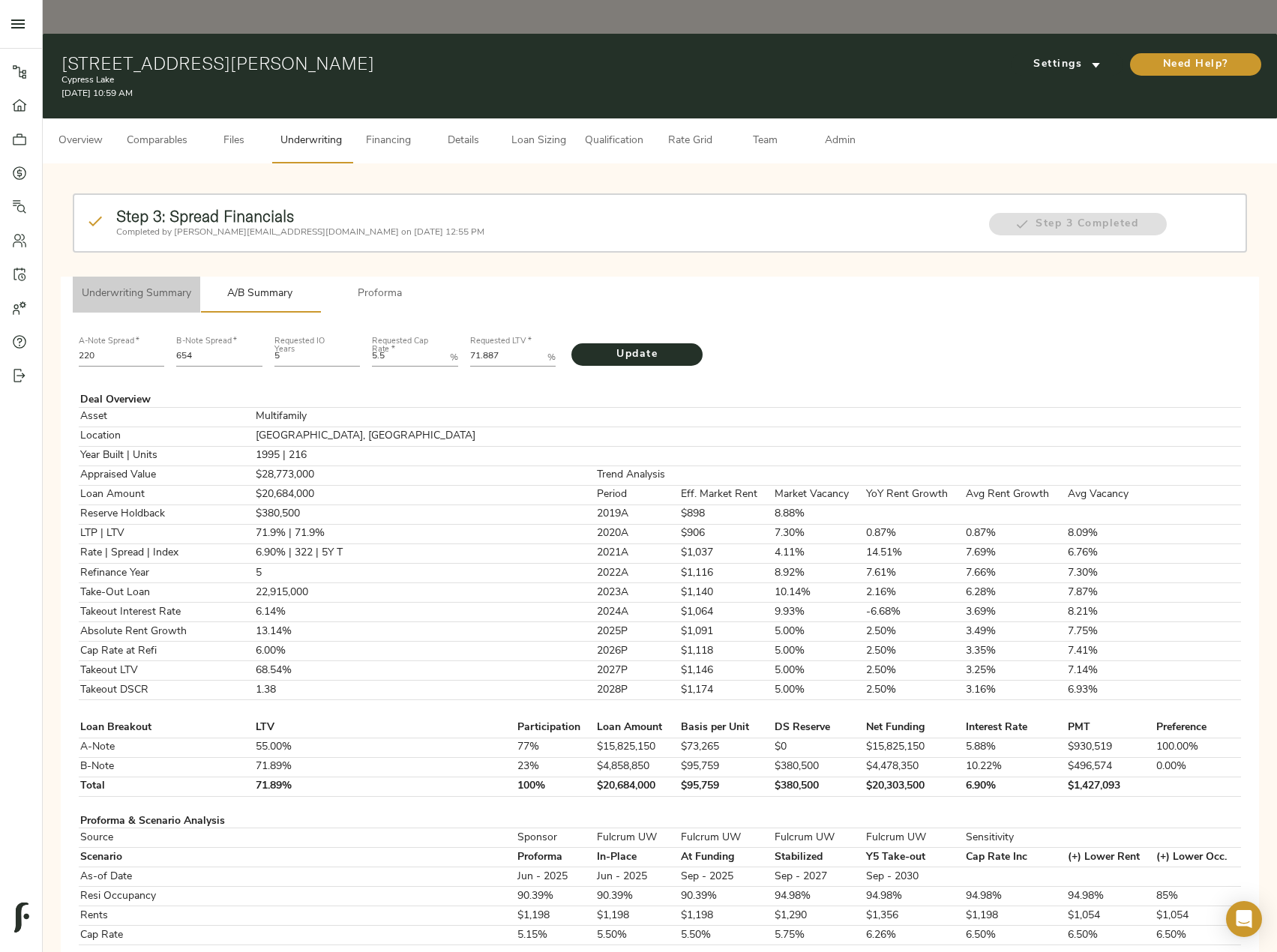
click at [157, 285] on span "Underwriting Summary" at bounding box center [136, 294] width 110 height 19
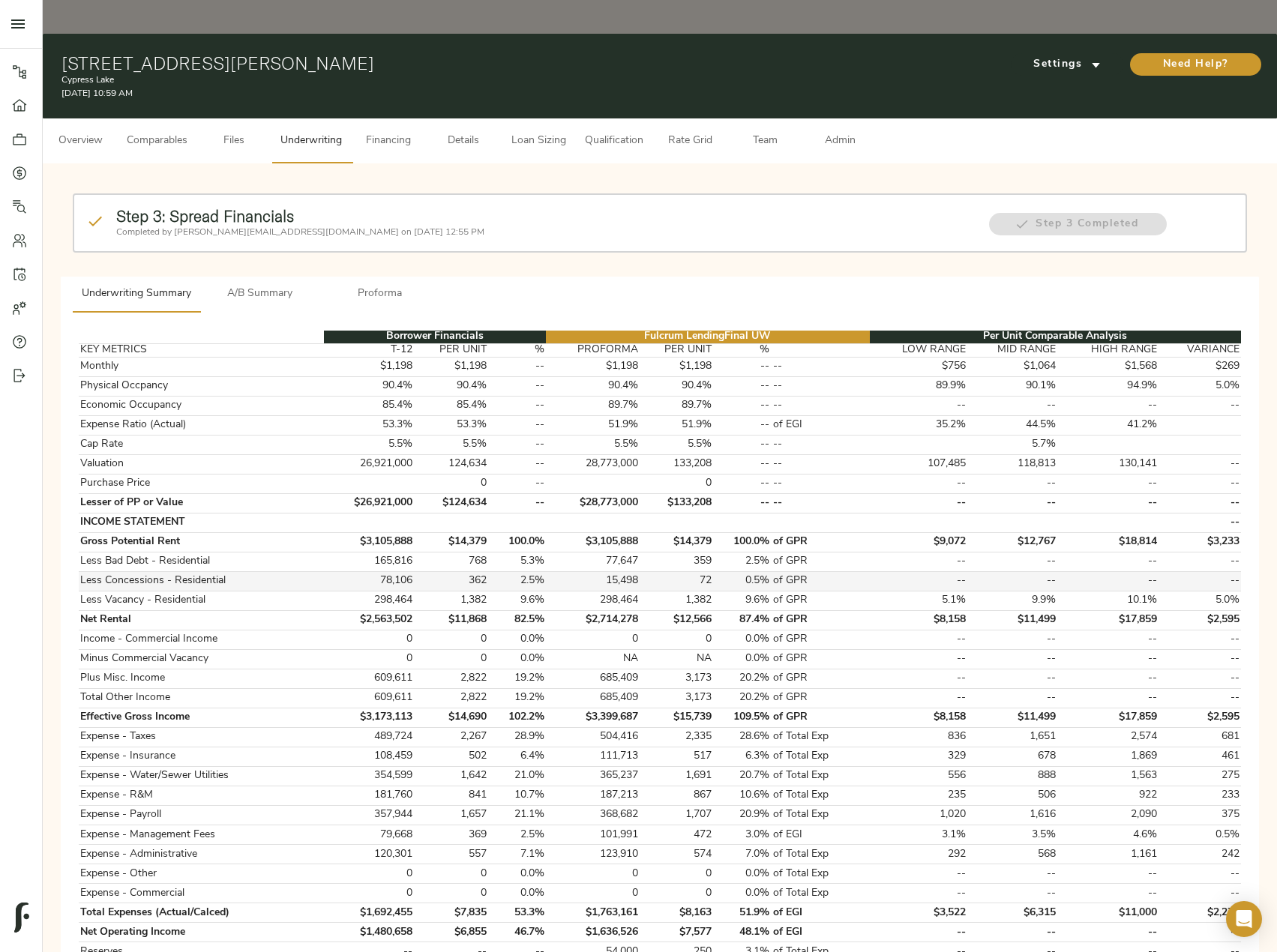
scroll to position [447, 0]
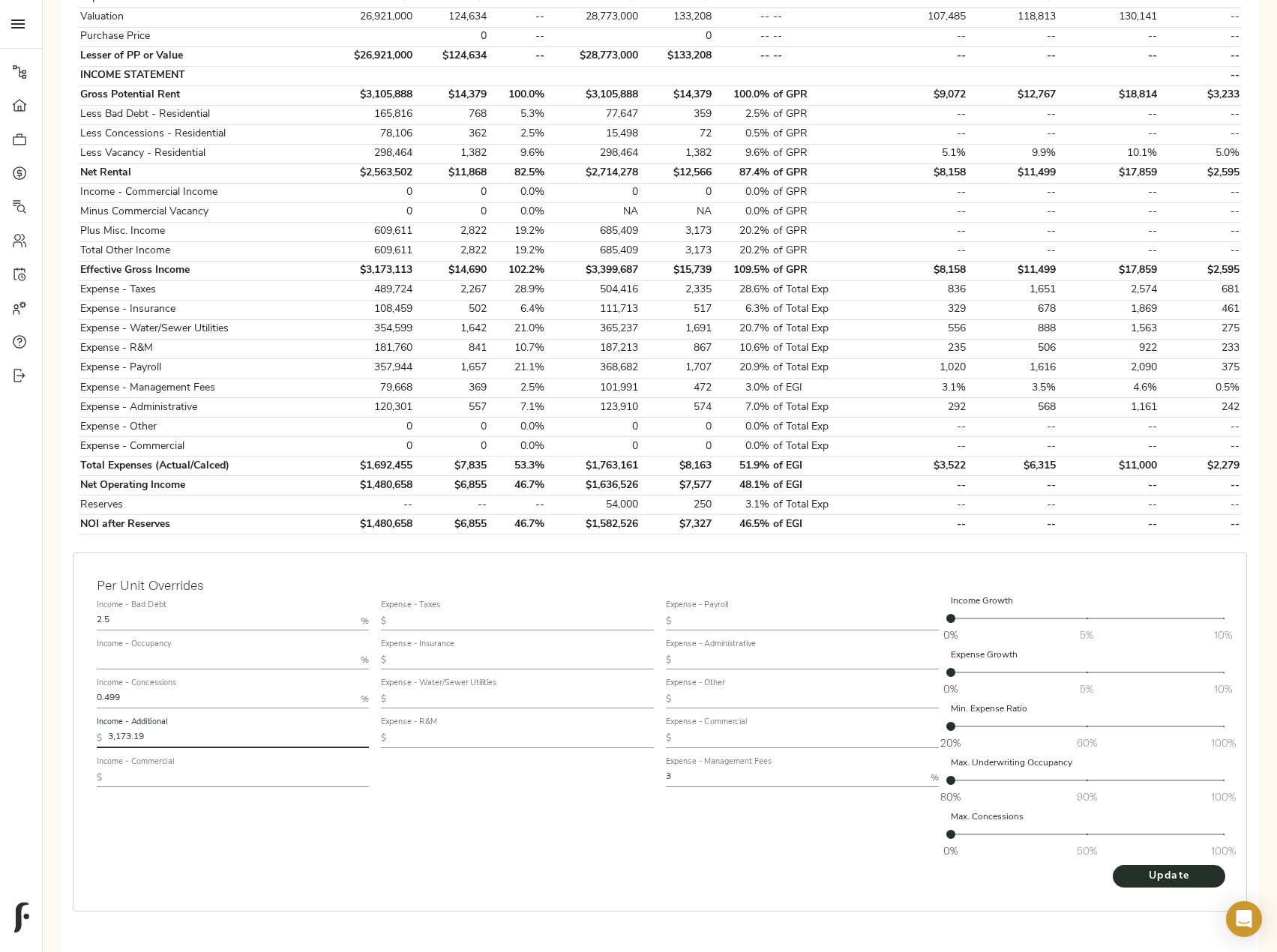
drag, startPoint x: 160, startPoint y: 705, endPoint x: 82, endPoint y: 701, distance: 78.1
click at [82, 701] on div "Per Unit Overrides Income - Bad Debt 2.5 % Income - Occupancy % Income - Conces…" at bounding box center [660, 732] width 1174 height 359
